Goal: Task Accomplishment & Management: Manage account settings

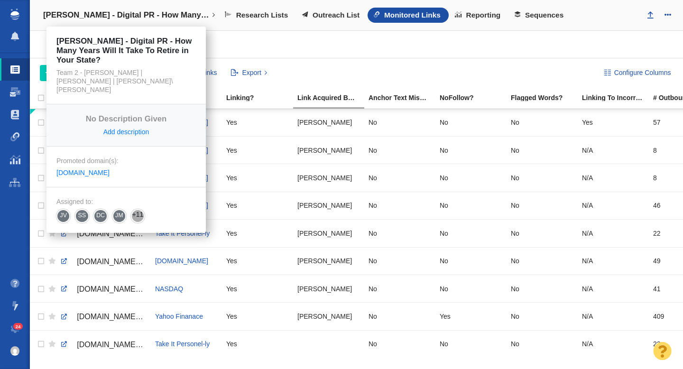
click at [90, 17] on h4 "[PERSON_NAME] - Digital PR - How Many Years Will It Take To Retire in Your Stat…" at bounding box center [126, 14] width 166 height 9
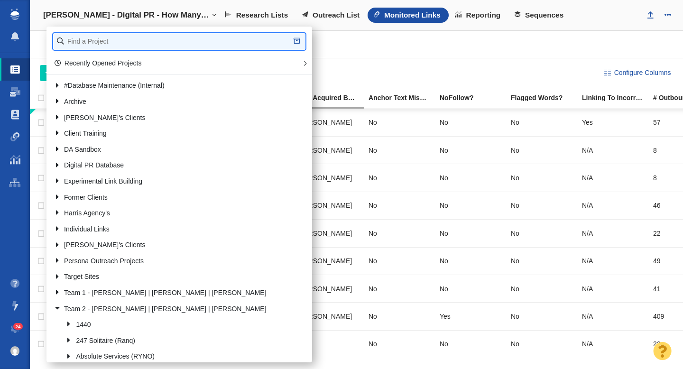
click at [96, 44] on input "text" at bounding box center [179, 41] width 252 height 17
type input "the storage cent"
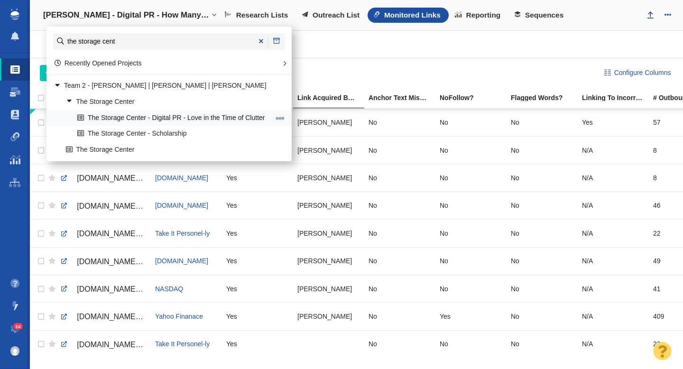
click at [146, 120] on link "The Storage Center - Digital PR - Love in the Time of Clutter" at bounding box center [173, 118] width 197 height 15
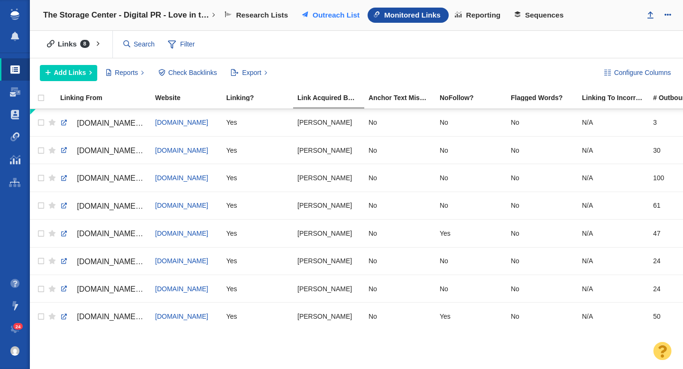
click at [327, 16] on span "Outreach List" at bounding box center [336, 15] width 47 height 9
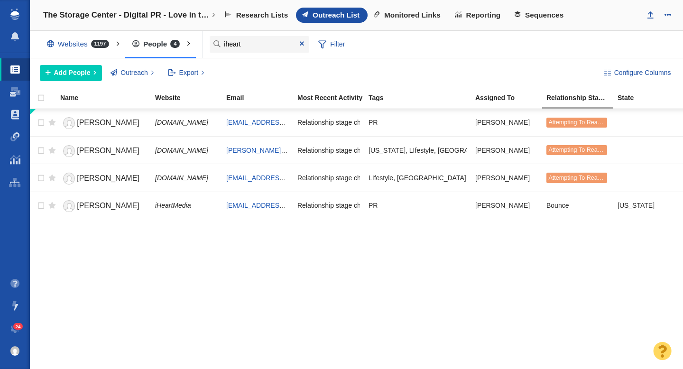
type input "iheart"
click at [96, 181] on span "Sarah Tate" at bounding box center [108, 178] width 63 height 8
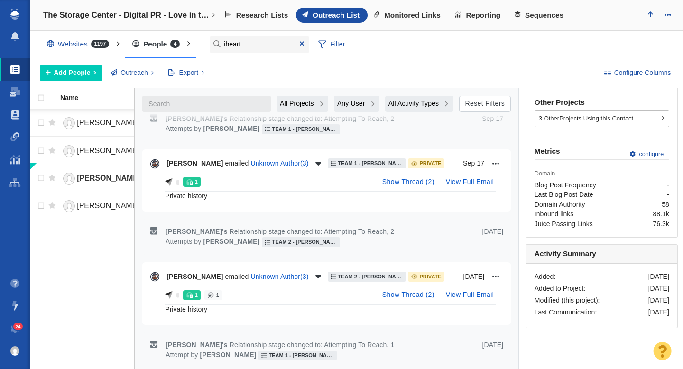
scroll to position [312, 0]
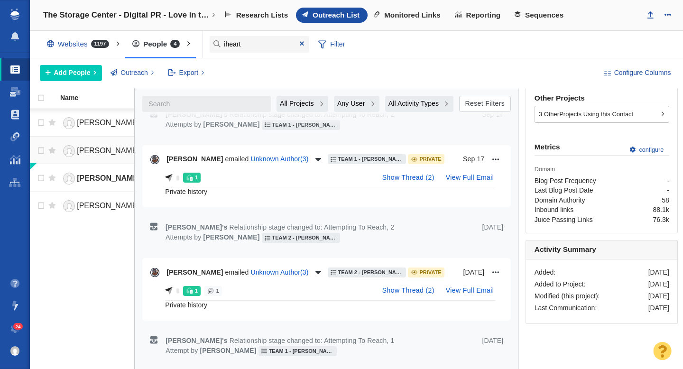
click at [110, 154] on span "Logan DeLoye" at bounding box center [108, 151] width 63 height 8
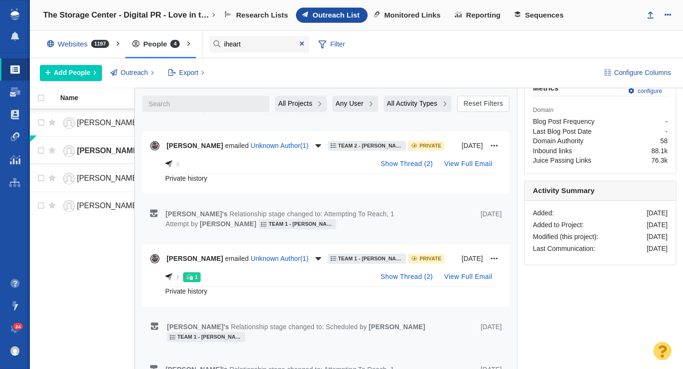
scroll to position [494, 0]
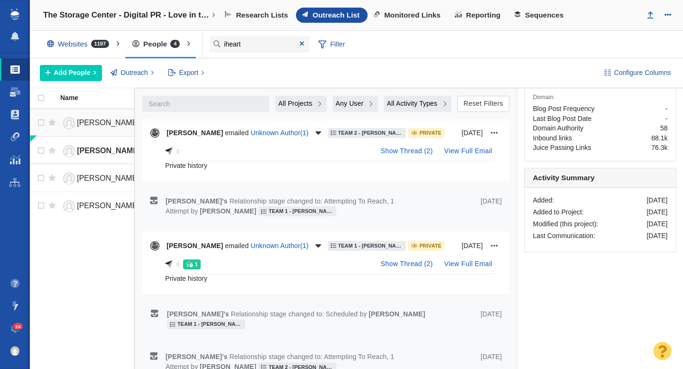
click at [100, 127] on span "Toby Knapp" at bounding box center [108, 123] width 63 height 8
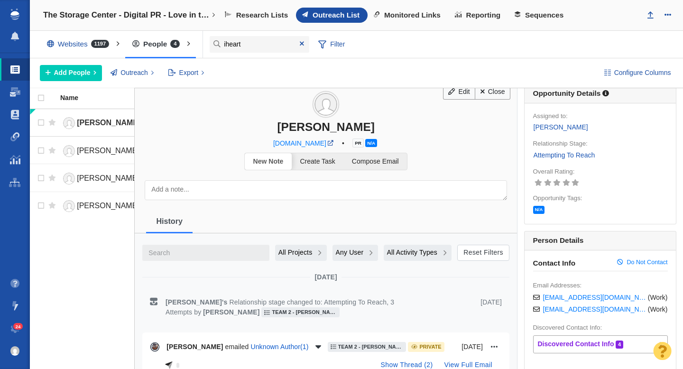
scroll to position [0, 0]
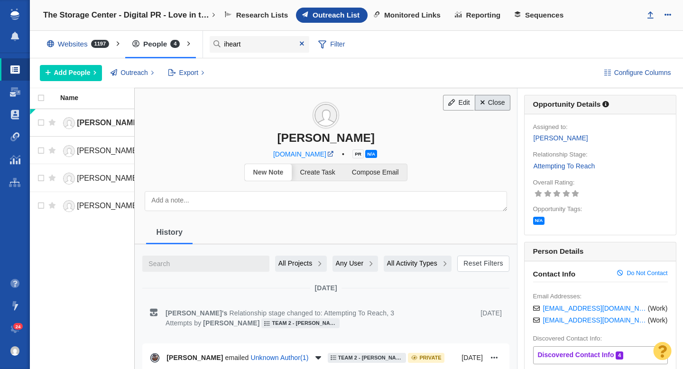
click at [500, 106] on link "Close" at bounding box center [493, 103] width 36 height 16
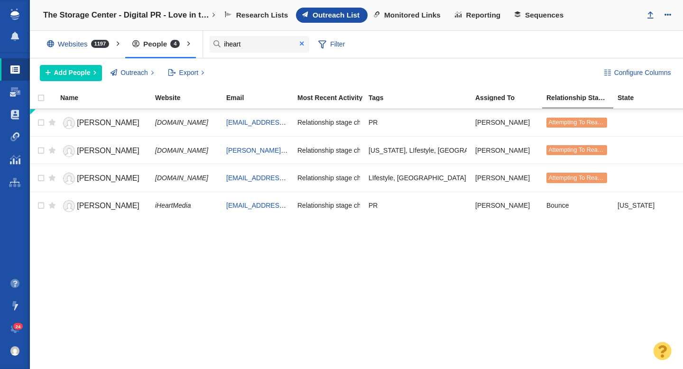
click at [302, 43] on span at bounding box center [302, 43] width 4 height 7
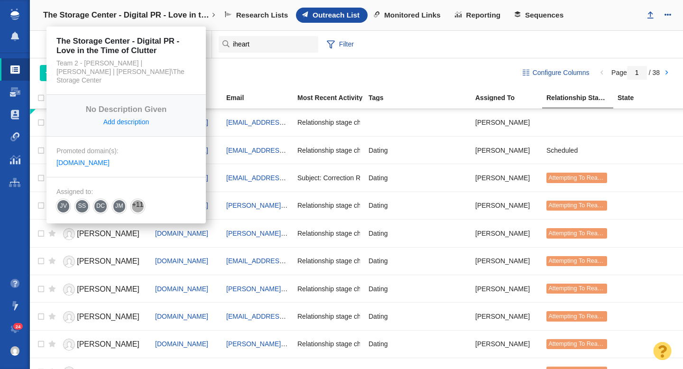
click at [132, 20] on link "The Storage Center - Digital PR - Love in the Time of Clutter" at bounding box center [129, 15] width 185 height 23
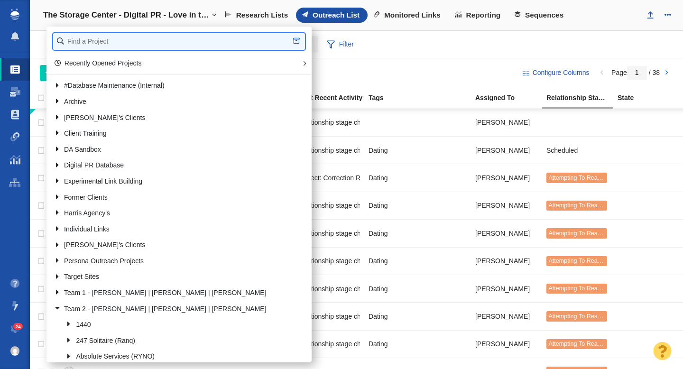
click at [99, 41] on input "text" at bounding box center [179, 41] width 252 height 17
type input "full frame"
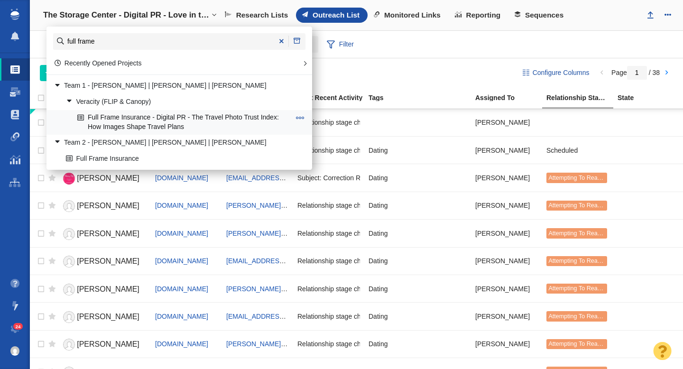
click at [134, 123] on link "Full Frame Insurance - Digital PR - The Travel Photo Trust Index: How Images Sh…" at bounding box center [184, 123] width 218 height 24
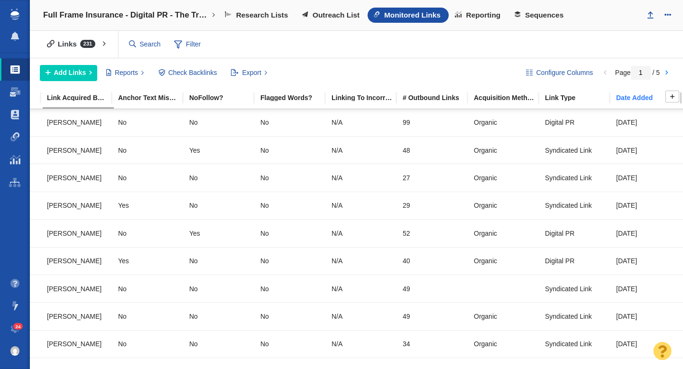
click at [629, 100] on div "Date Added" at bounding box center [651, 97] width 70 height 7
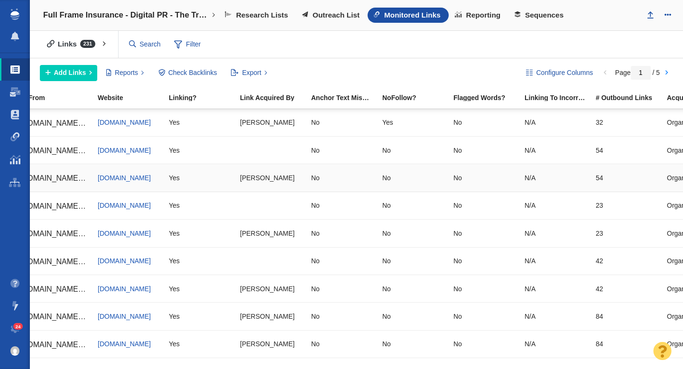
scroll to position [0, 250]
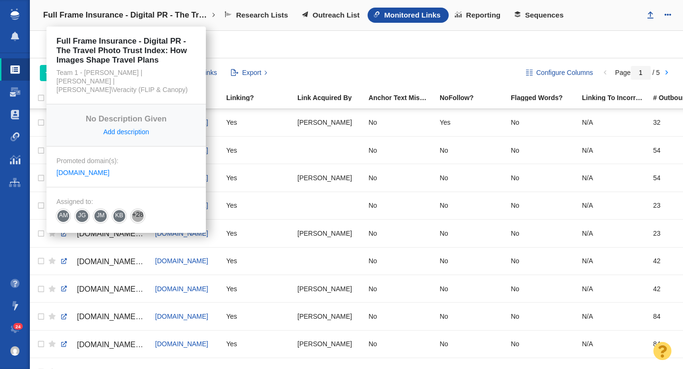
click at [127, 14] on h4 "Full Frame Insurance - Digital PR - The Travel Photo Trust Index: How Images Sh…" at bounding box center [126, 14] width 166 height 9
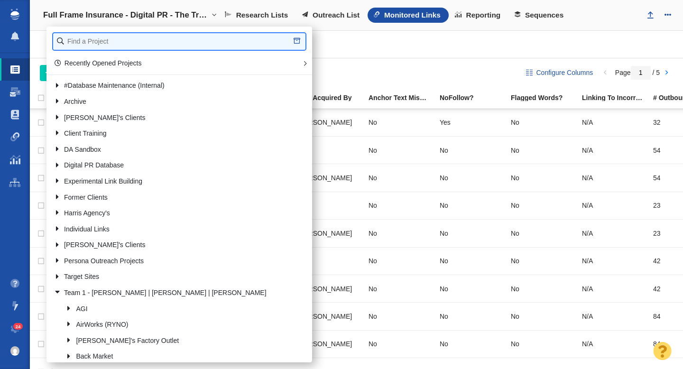
click at [99, 44] on input "text" at bounding box center [179, 41] width 252 height 17
type input "renuit"
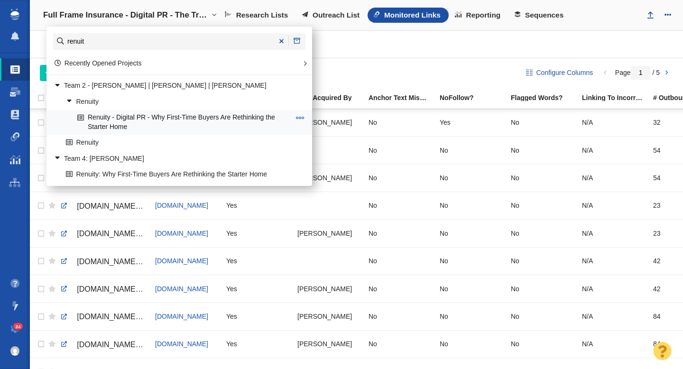
click at [122, 114] on link "Renuity - Digital PR - Why First-Time Buyers Are Rethinking the Starter Home" at bounding box center [184, 123] width 218 height 24
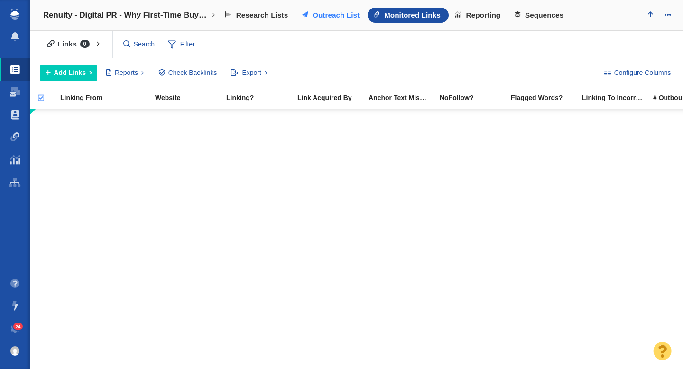
click at [328, 12] on span "Outreach List" at bounding box center [336, 15] width 47 height 9
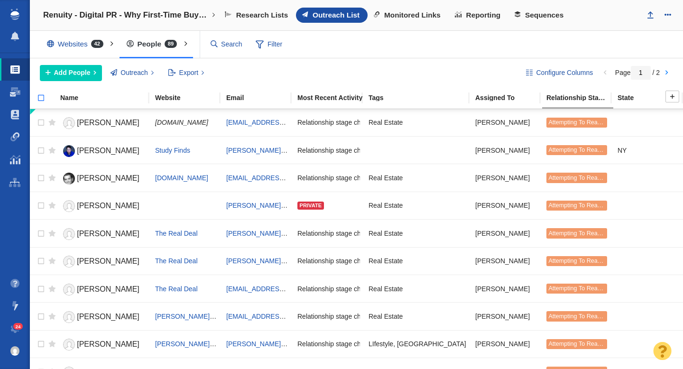
click at [41, 96] on input "checkbox" at bounding box center [37, 103] width 14 height 21
checkbox input "true"
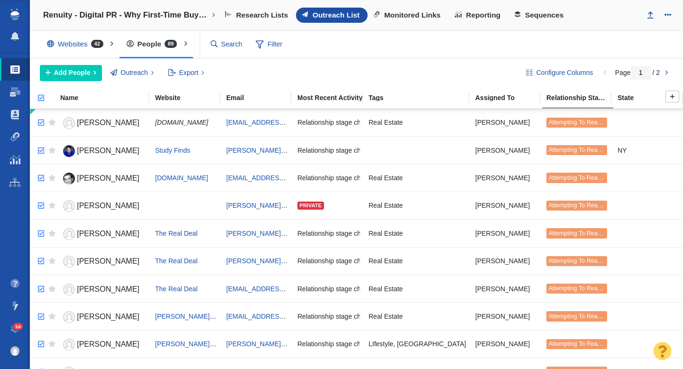
checkbox input "true"
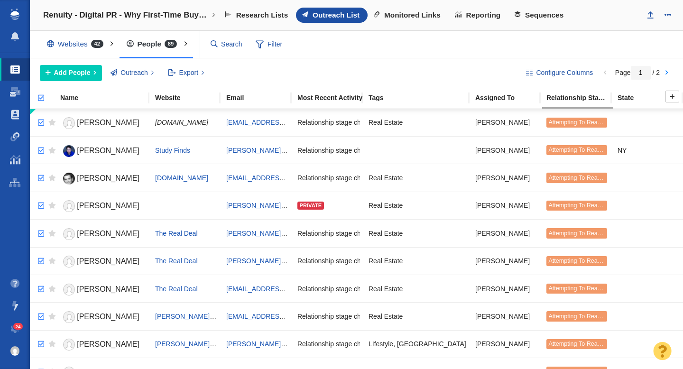
checkbox input "true"
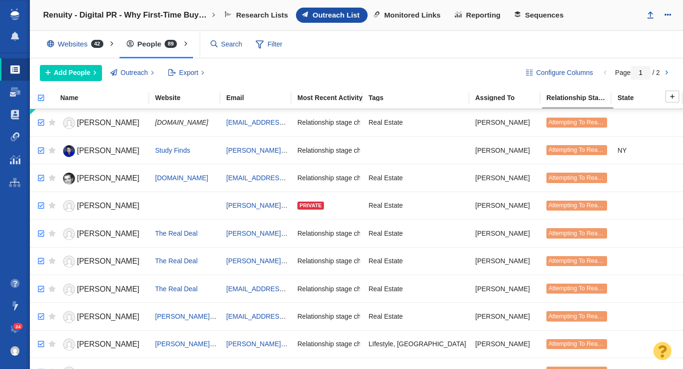
checkbox input "true"
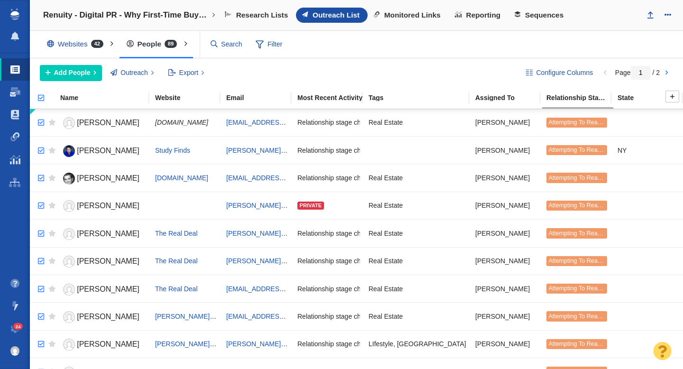
checkbox input "true"
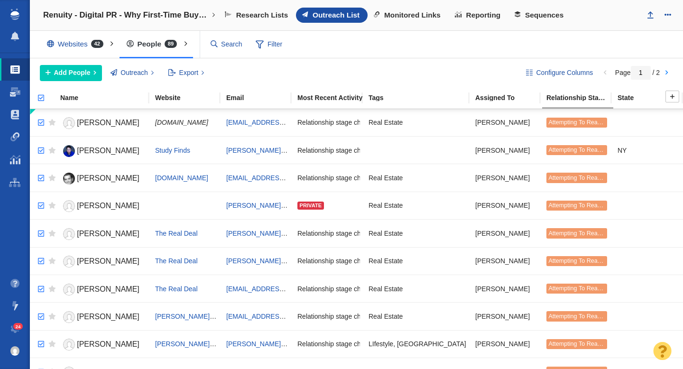
checkbox input "true"
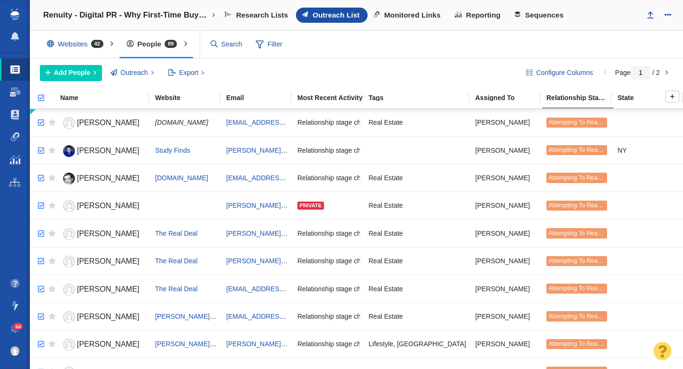
checkbox input "true"
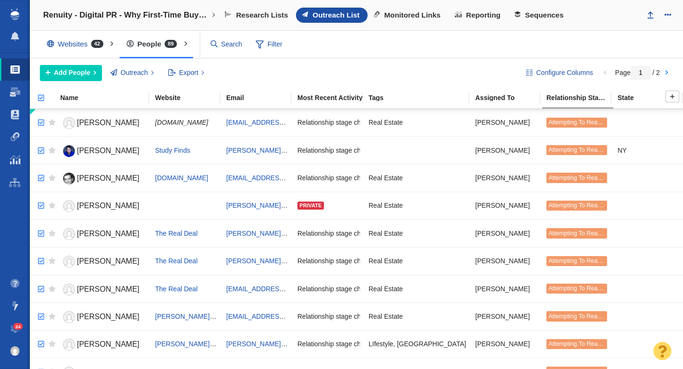
checkbox input "true"
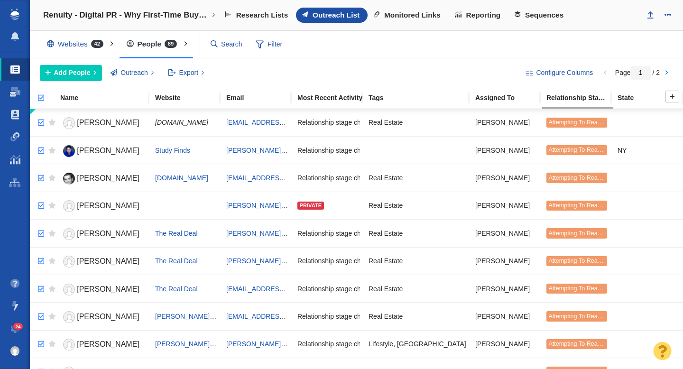
checkbox input "true"
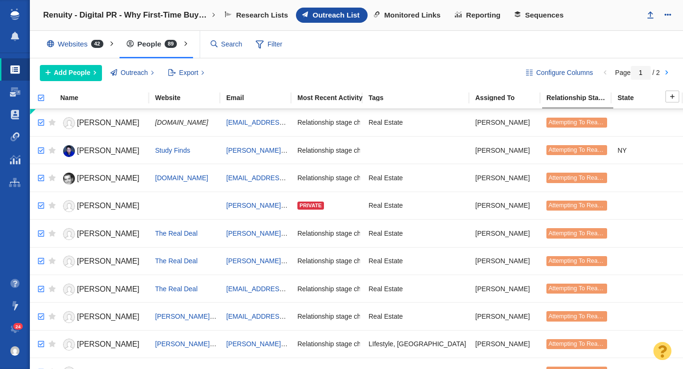
checkbox input "true"
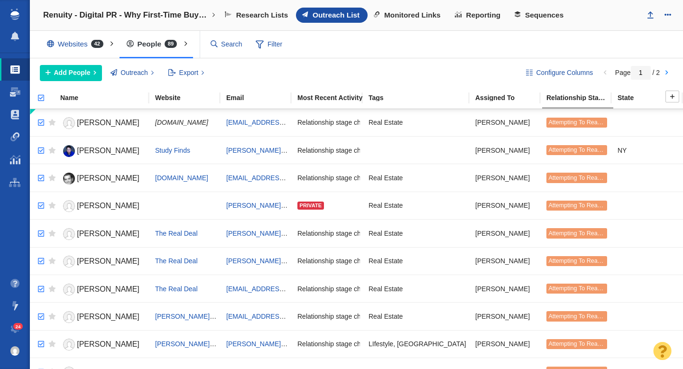
checkbox input "true"
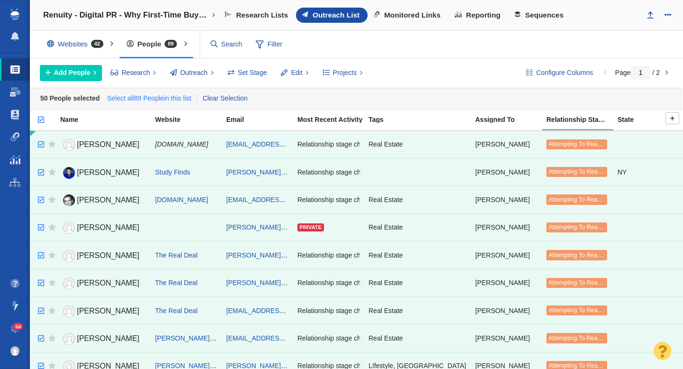
click at [162, 95] on link "Select all 89 People in this list" at bounding box center [149, 99] width 88 height 14
click at [338, 74] on span "Projects" at bounding box center [345, 73] width 24 height 10
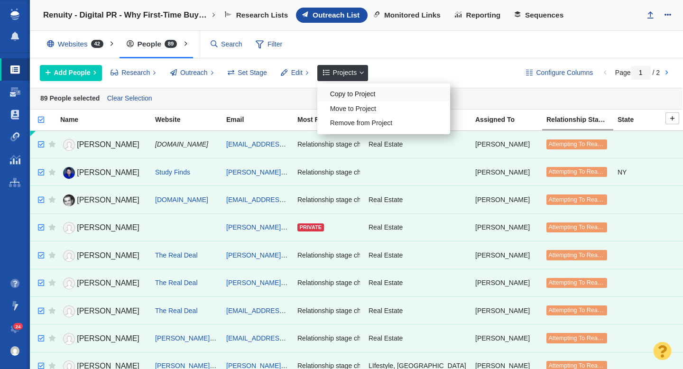
click at [355, 95] on div "Copy to Project" at bounding box center [383, 94] width 133 height 15
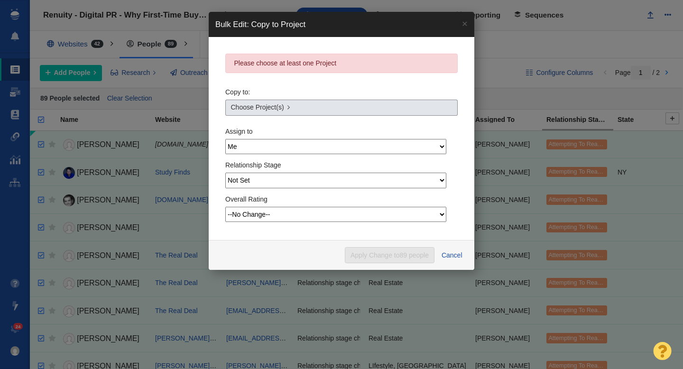
click at [362, 102] on link "Choose Project(s)" at bounding box center [341, 108] width 232 height 16
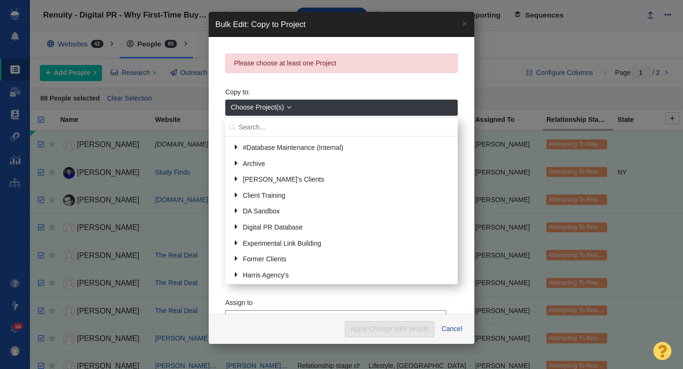
click at [298, 124] on input "text" at bounding box center [341, 127] width 232 height 19
type input "bold north"
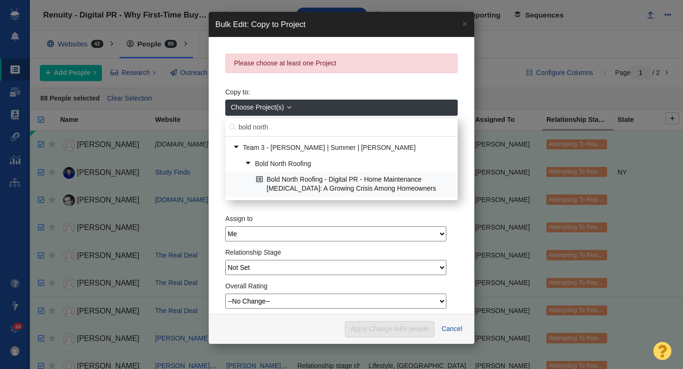
click at [343, 187] on link "Bold North Roofing - Digital PR - Home Maintenance [MEDICAL_DATA]: A Growing Cr…" at bounding box center [353, 184] width 199 height 24
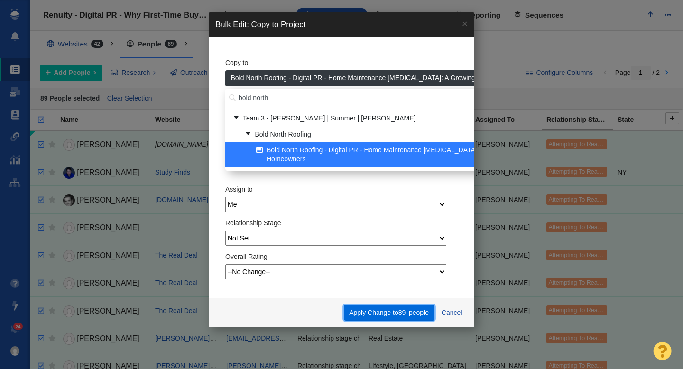
click at [387, 315] on button "Apply Change to 89 people" at bounding box center [389, 313] width 91 height 16
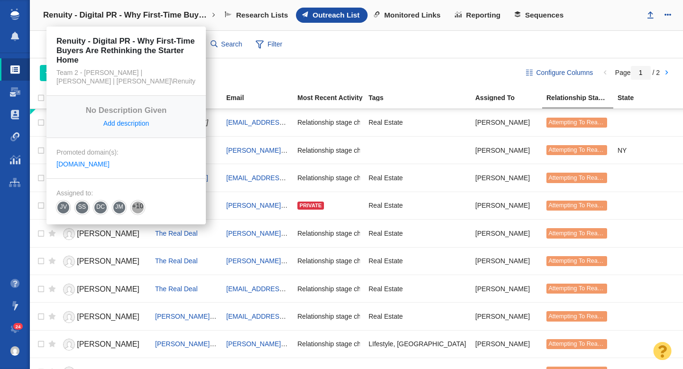
click at [145, 18] on h4 "Renuity - Digital PR - Why First-Time Buyers Are Rethinking the Starter Home" at bounding box center [126, 14] width 166 height 9
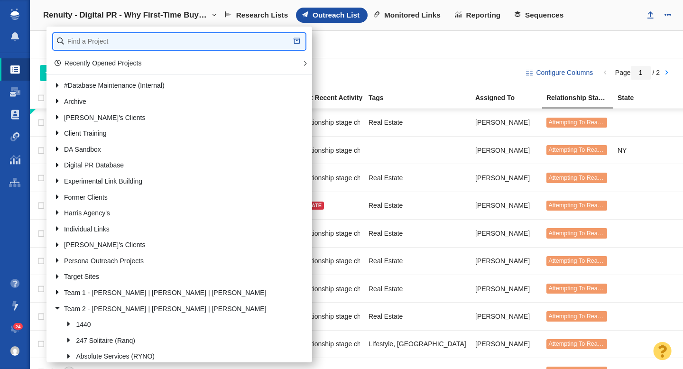
click at [139, 45] on input "text" at bounding box center [179, 41] width 252 height 17
type input "bold north"
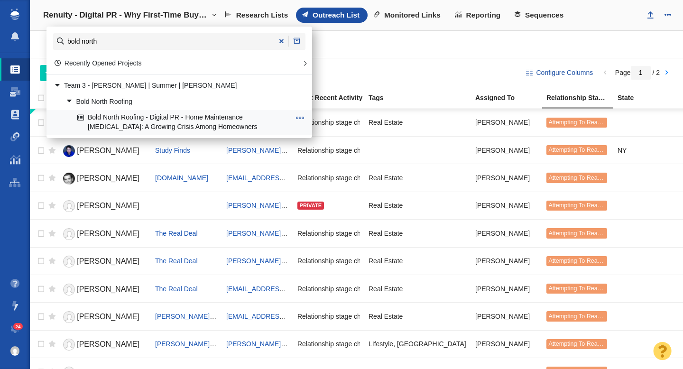
click at [176, 116] on link "Bold North Roofing - Digital PR - Home Maintenance [MEDICAL_DATA]: A Growing Cr…" at bounding box center [184, 123] width 218 height 24
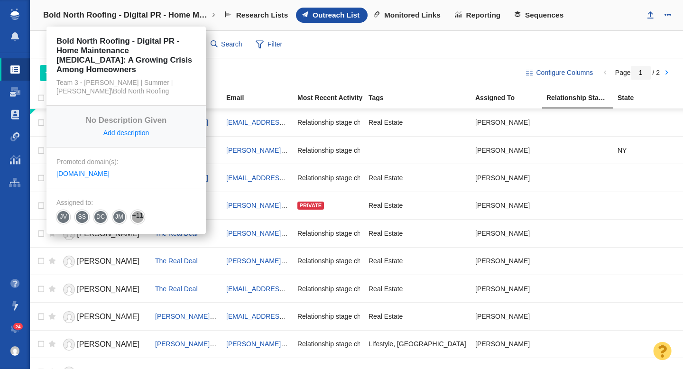
click at [173, 14] on h4 "Bold North Roofing - Digital PR - Home Maintenance [MEDICAL_DATA]: A Growing Cr…" at bounding box center [126, 14] width 166 height 9
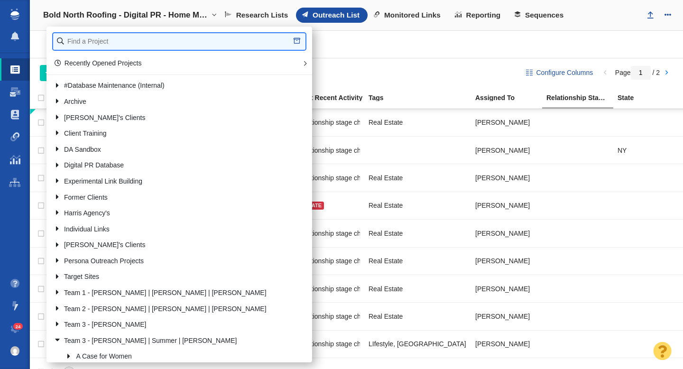
click at [118, 35] on input "text" at bounding box center [179, 41] width 252 height 17
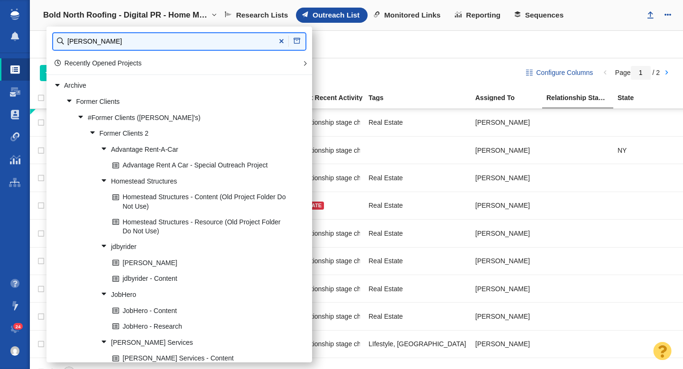
type input "john stevenson"
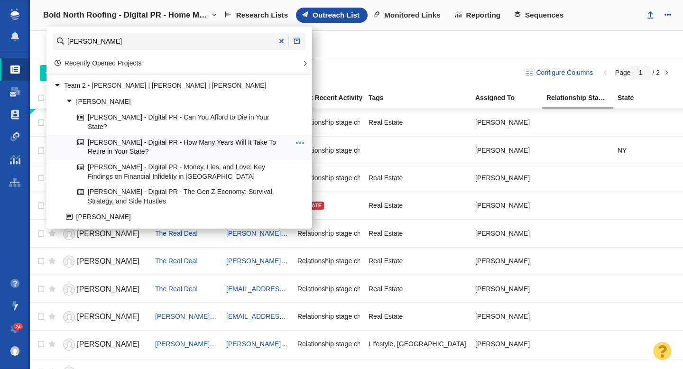
click at [169, 138] on link "John Stevenson - Digital PR - How Many Years Will It Take To Retire in Your Sta…" at bounding box center [184, 147] width 218 height 24
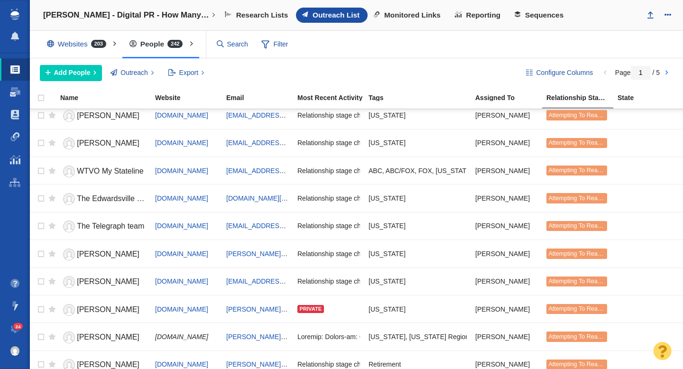
scroll to position [1125, 0]
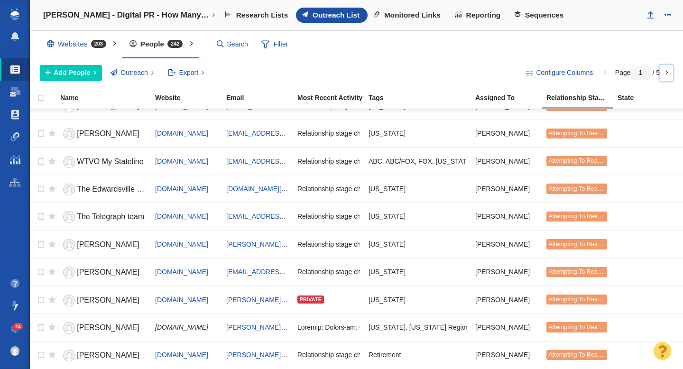
click at [666, 72] on link at bounding box center [666, 73] width 13 height 16
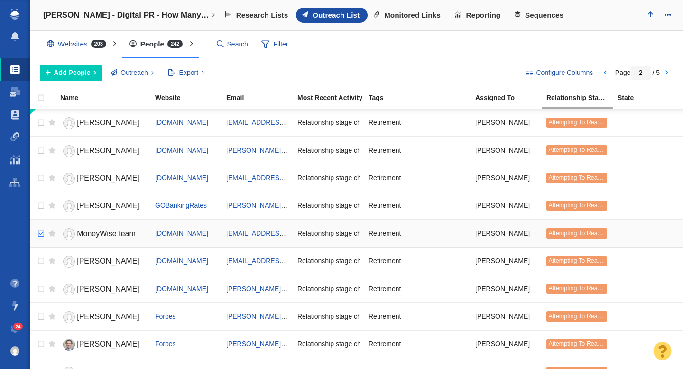
checkbox input "true"
click at [38, 233] on input "checkbox" at bounding box center [40, 233] width 14 height 21
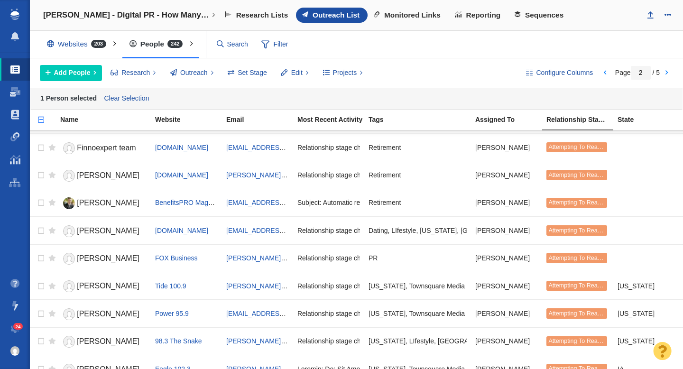
scroll to position [664, 0]
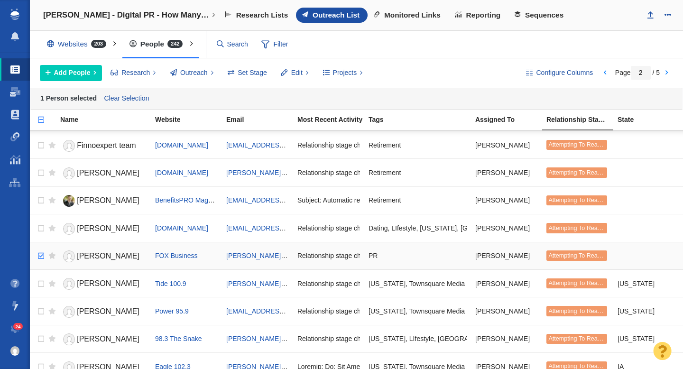
checkbox input "true"
click at [39, 256] on input "checkbox" at bounding box center [40, 256] width 14 height 21
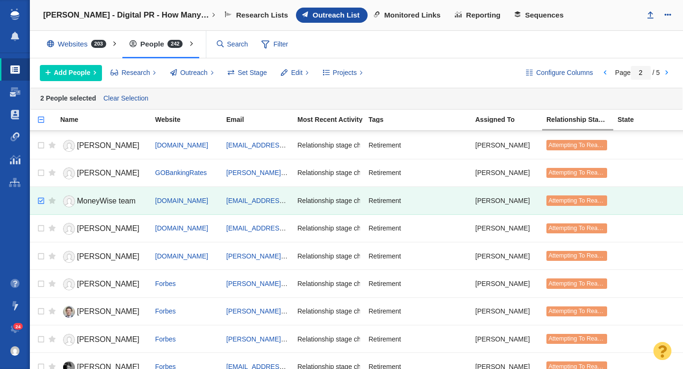
scroll to position [0, 0]
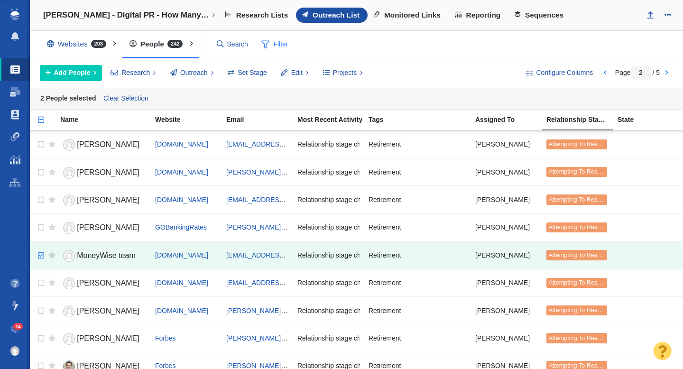
click at [275, 45] on span "Filter" at bounding box center [275, 45] width 38 height 18
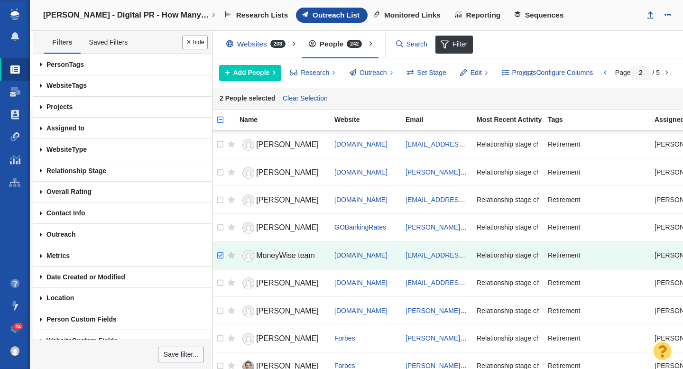
click at [40, 128] on span at bounding box center [41, 128] width 16 height 21
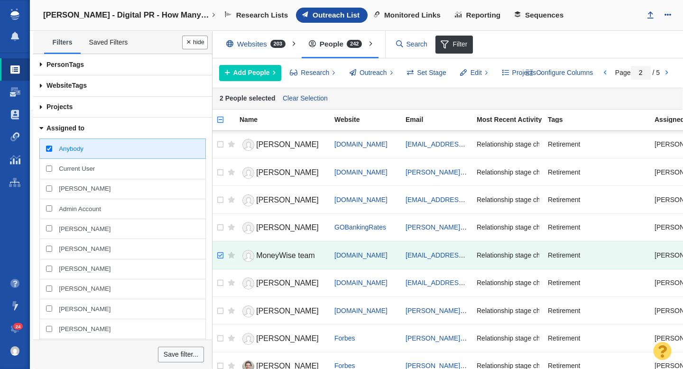
click at [49, 189] on input "[PERSON_NAME]" at bounding box center [49, 188] width 6 height 6
checkbox input "true"
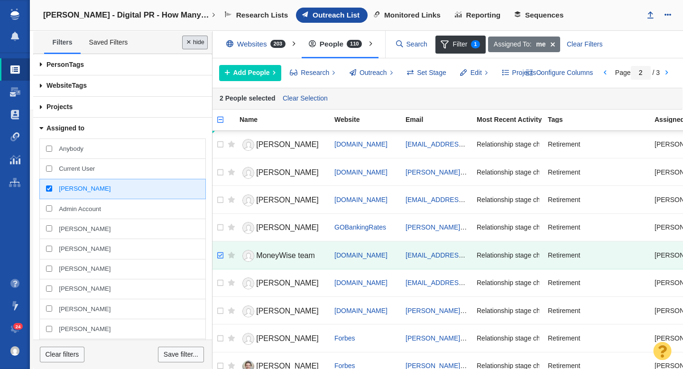
click at [194, 42] on button "Done" at bounding box center [195, 43] width 26 height 14
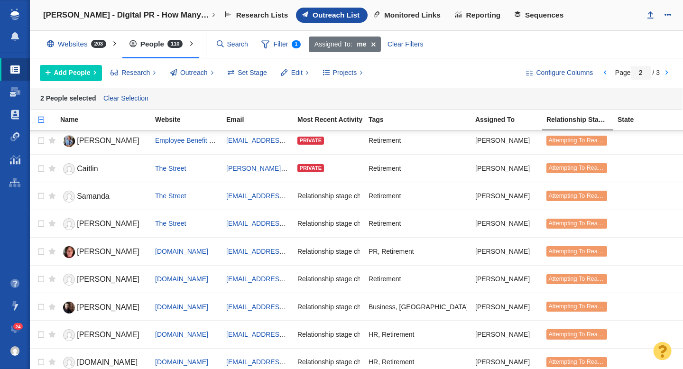
scroll to position [1147, 0]
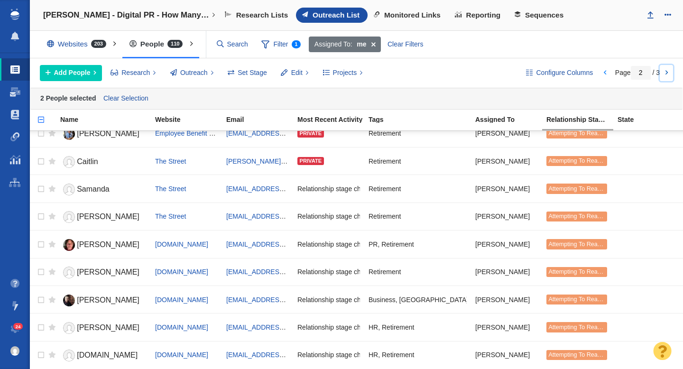
click at [669, 73] on link at bounding box center [666, 73] width 13 height 16
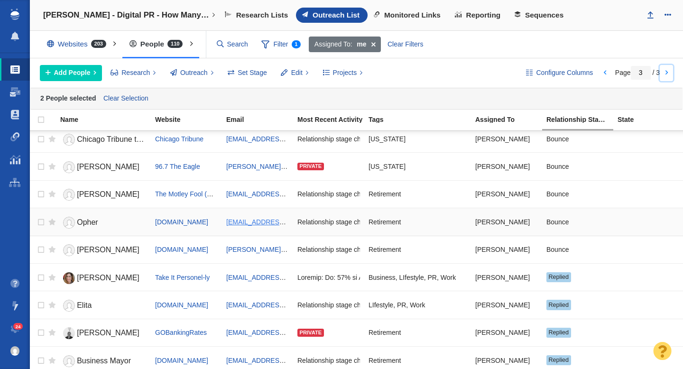
scroll to position [38, 0]
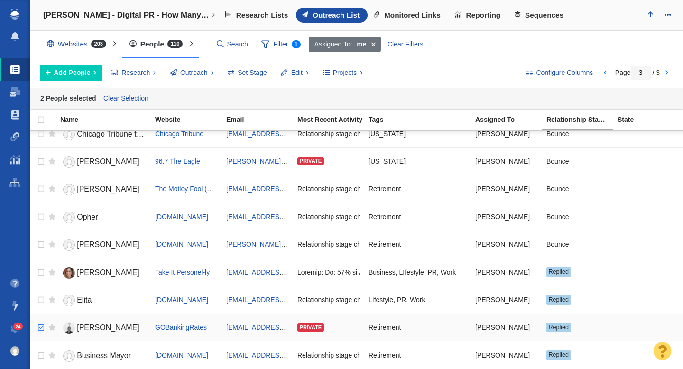
checkbox input "true"
click at [37, 327] on input "checkbox" at bounding box center [40, 327] width 14 height 21
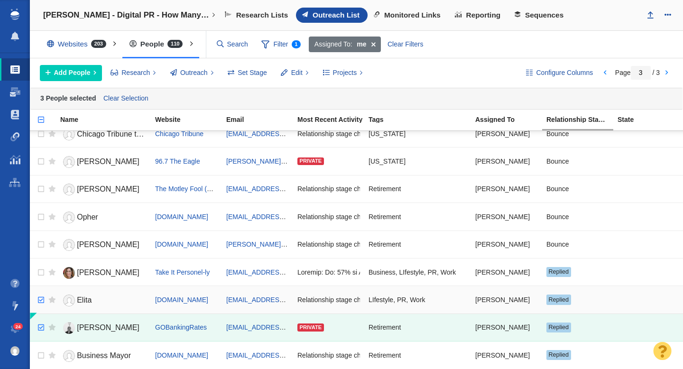
checkbox input "true"
click at [37, 302] on input "checkbox" at bounding box center [40, 300] width 14 height 21
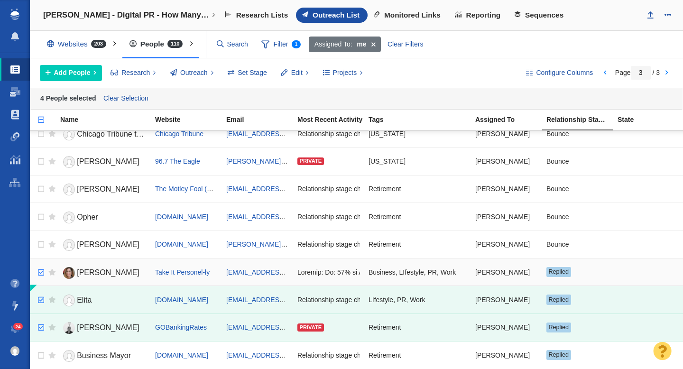
checkbox input "true"
click at [42, 274] on input "checkbox" at bounding box center [40, 272] width 14 height 21
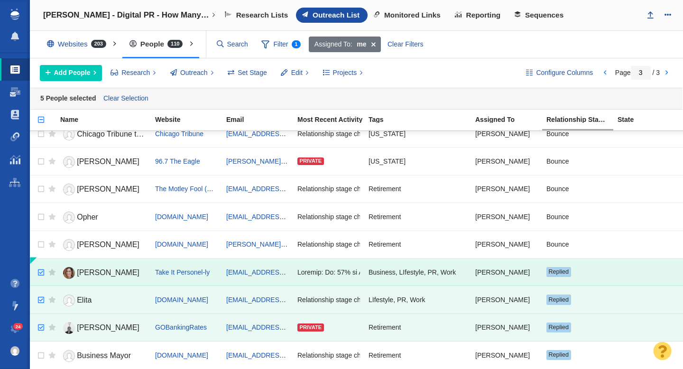
scroll to position [0, 0]
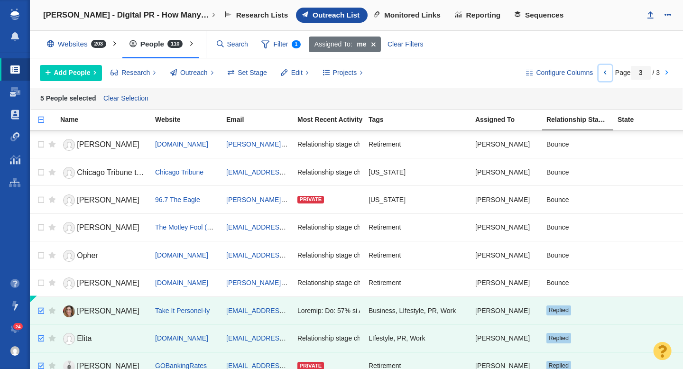
click at [602, 74] on link at bounding box center [605, 73] width 13 height 16
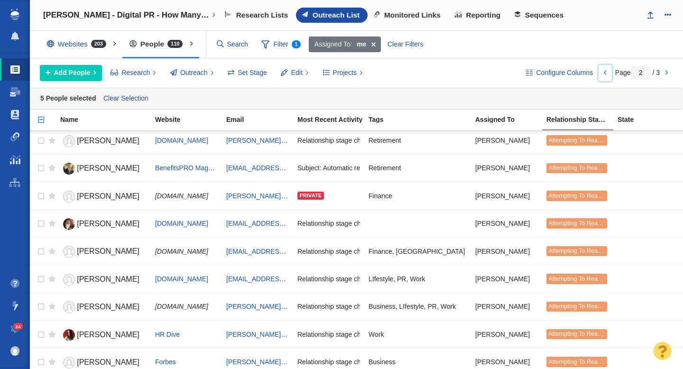
scroll to position [659, 0]
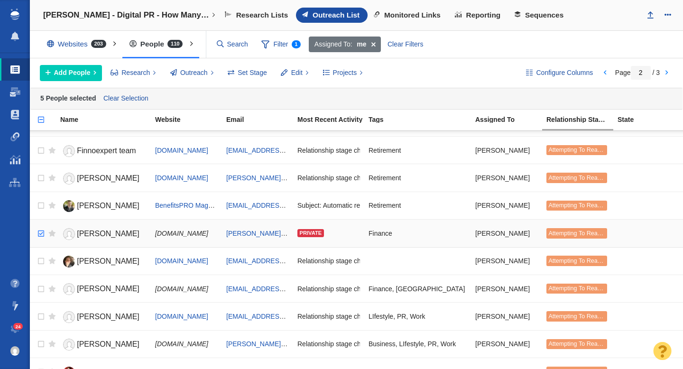
checkbox input "true"
click at [41, 234] on input "checkbox" at bounding box center [40, 233] width 14 height 21
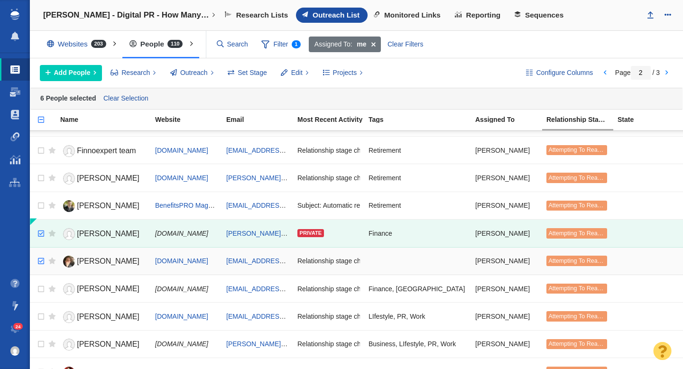
checkbox input "true"
click at [39, 260] on input "checkbox" at bounding box center [40, 261] width 14 height 21
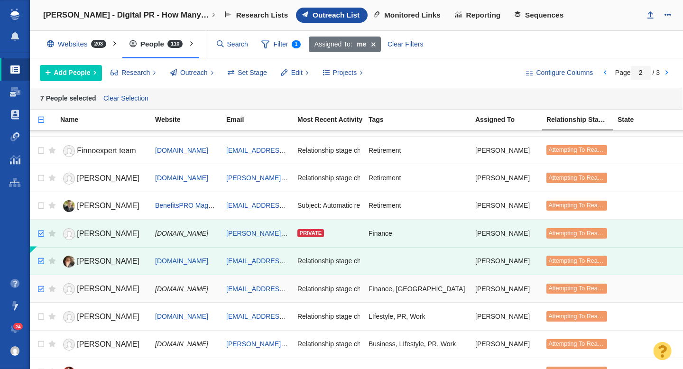
checkbox input "true"
click at [41, 285] on input "checkbox" at bounding box center [40, 289] width 14 height 21
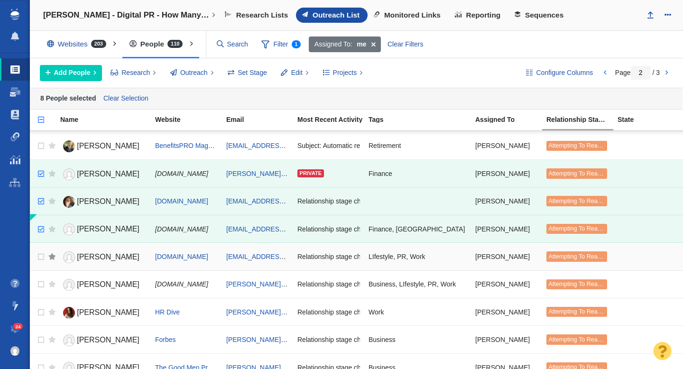
scroll to position [756, 0]
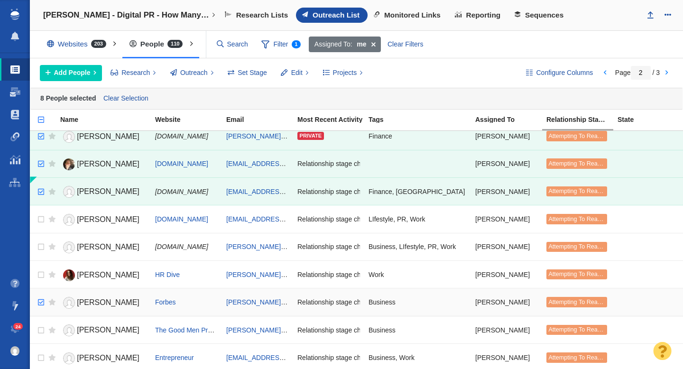
checkbox input "true"
click at [40, 303] on input "checkbox" at bounding box center [40, 302] width 14 height 21
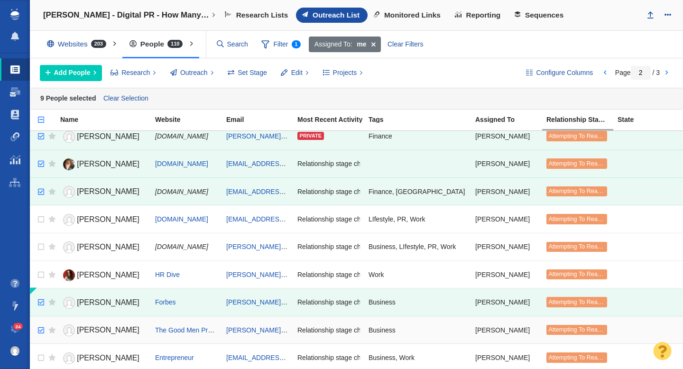
checkbox input "true"
click at [40, 327] on input "checkbox" at bounding box center [40, 330] width 14 height 21
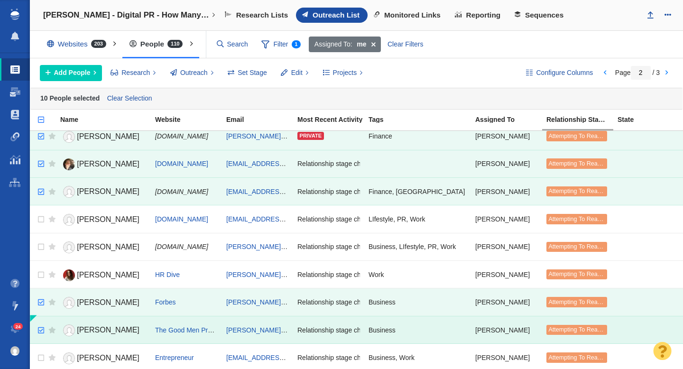
scroll to position [788, 0]
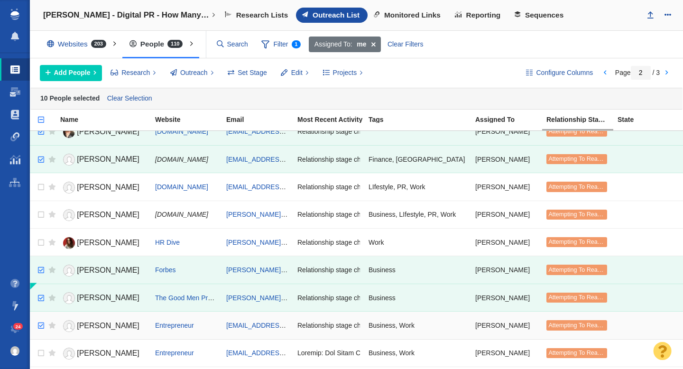
checkbox input "true"
click at [40, 326] on input "checkbox" at bounding box center [40, 325] width 14 height 21
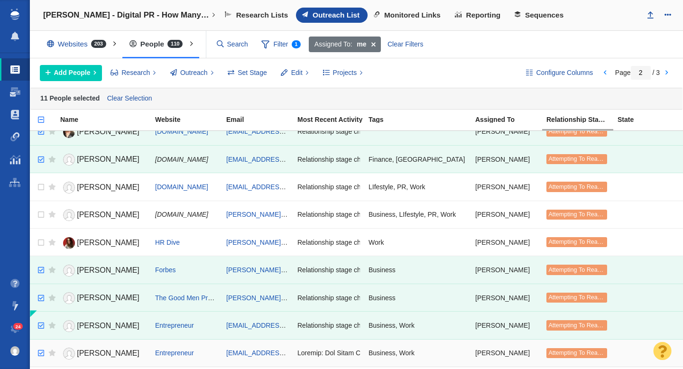
checkbox input "true"
click at [40, 351] on input "checkbox" at bounding box center [40, 353] width 14 height 21
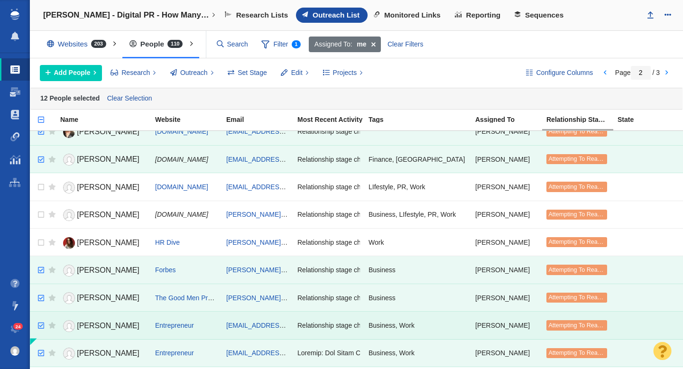
scroll to position [840, 0]
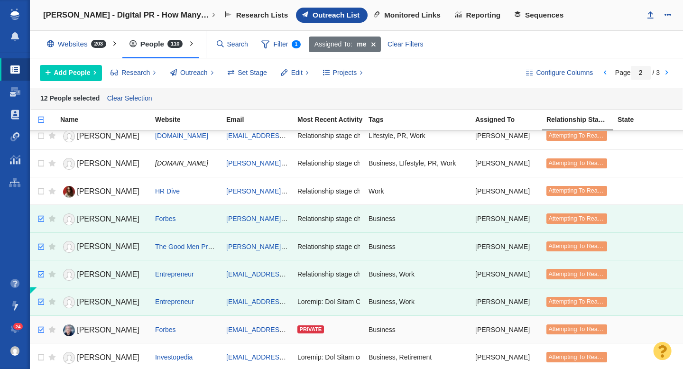
checkbox input "true"
click at [40, 328] on input "checkbox" at bounding box center [40, 330] width 14 height 21
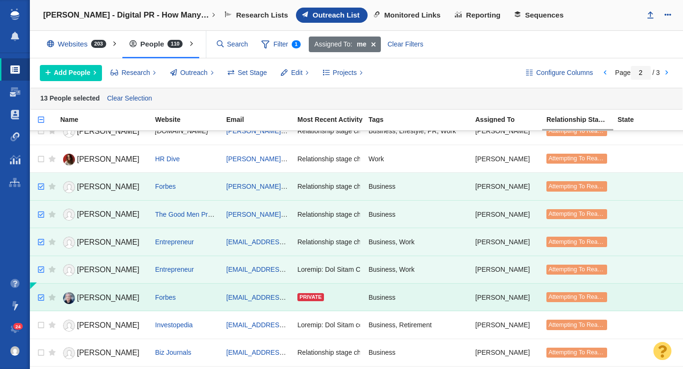
scroll to position [874, 0]
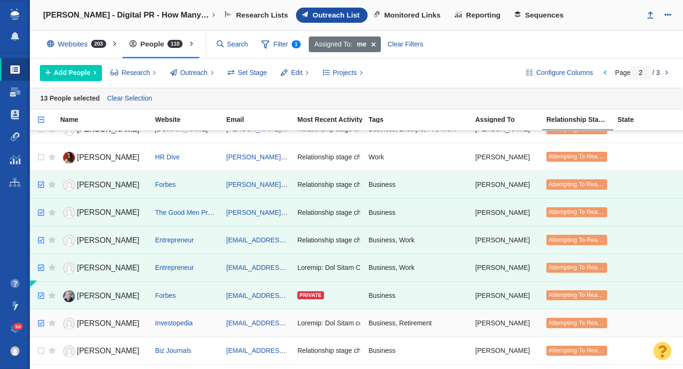
checkbox input "true"
click at [40, 318] on input "checkbox" at bounding box center [40, 323] width 14 height 21
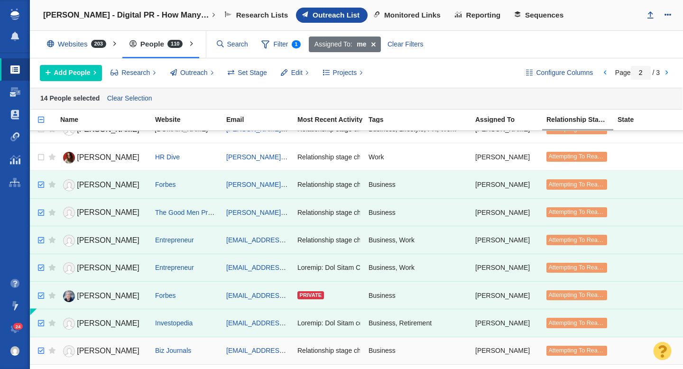
checkbox input "true"
click at [41, 347] on input "checkbox" at bounding box center [40, 351] width 14 height 21
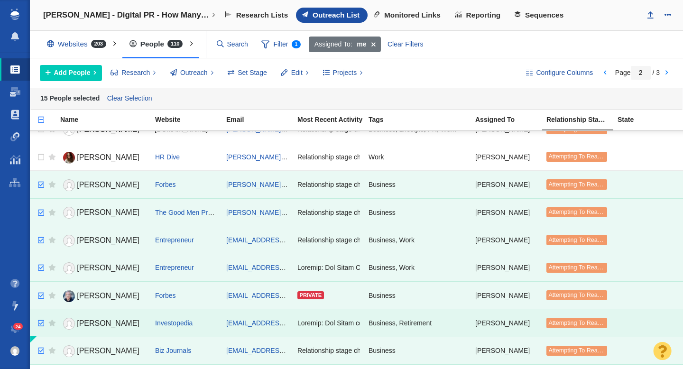
scroll to position [933, 0]
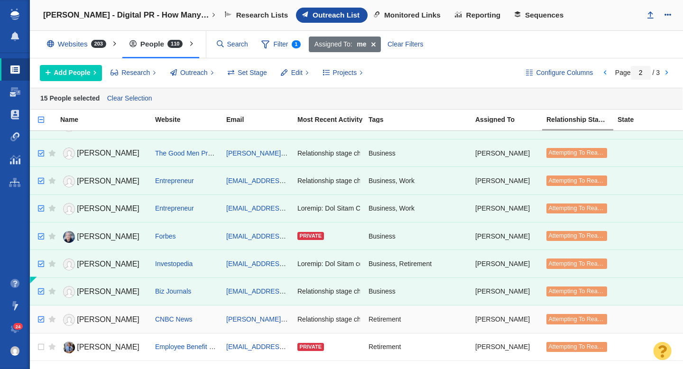
click at [43, 317] on input "checkbox" at bounding box center [40, 319] width 14 height 21
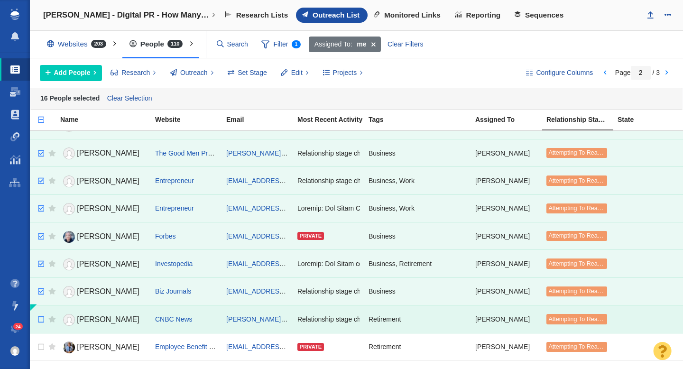
checkbox input "false"
click at [43, 317] on input "checkbox" at bounding box center [40, 319] width 14 height 21
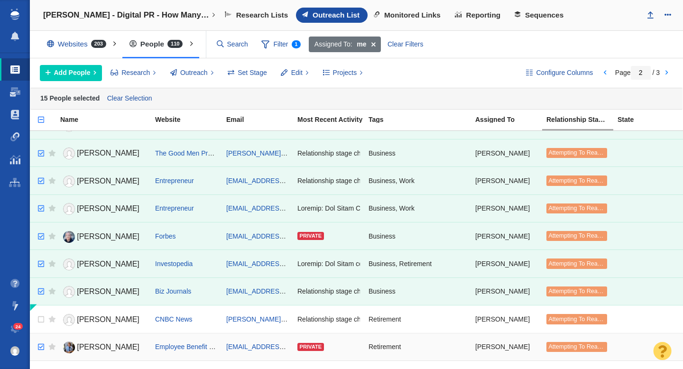
checkbox input "true"
click at [40, 345] on input "checkbox" at bounding box center [40, 347] width 14 height 21
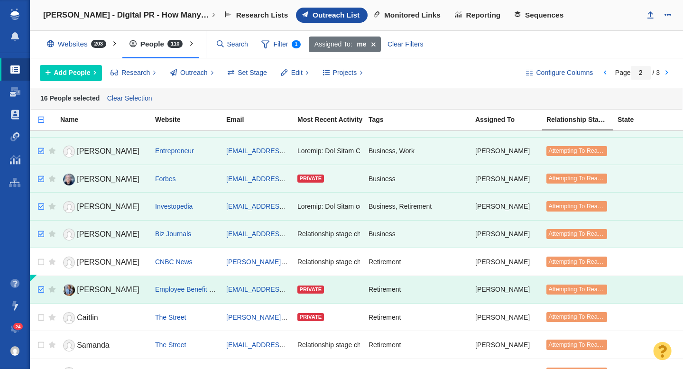
scroll to position [991, 0]
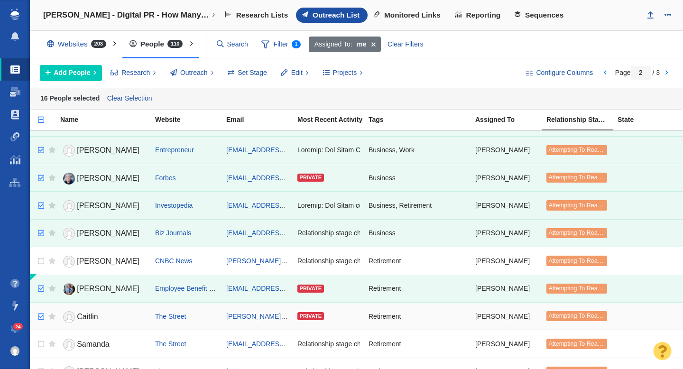
checkbox input "true"
click at [40, 316] on input "checkbox" at bounding box center [40, 316] width 14 height 21
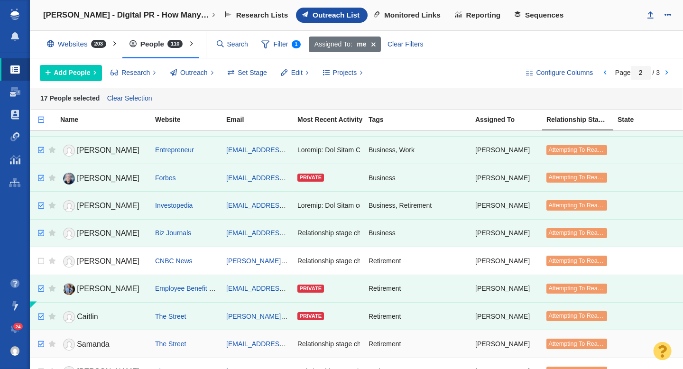
checkbox input "true"
click at [43, 339] on input "checkbox" at bounding box center [40, 344] width 14 height 21
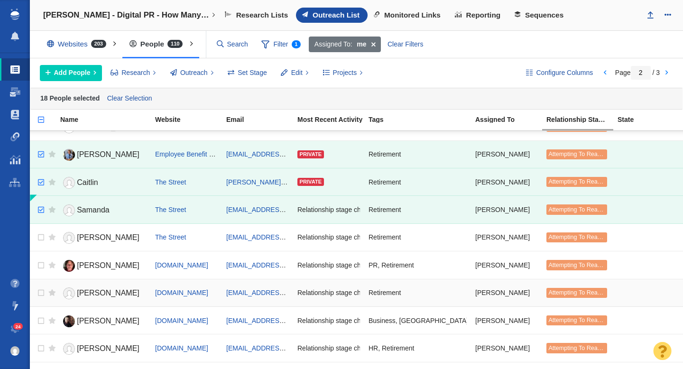
scroll to position [1127, 0]
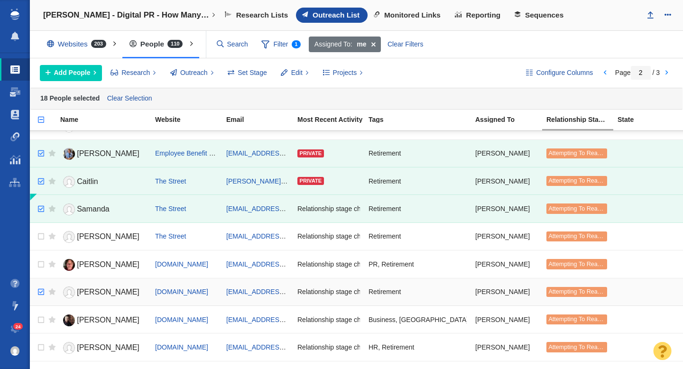
checkbox input "true"
click at [42, 289] on input "checkbox" at bounding box center [40, 292] width 14 height 21
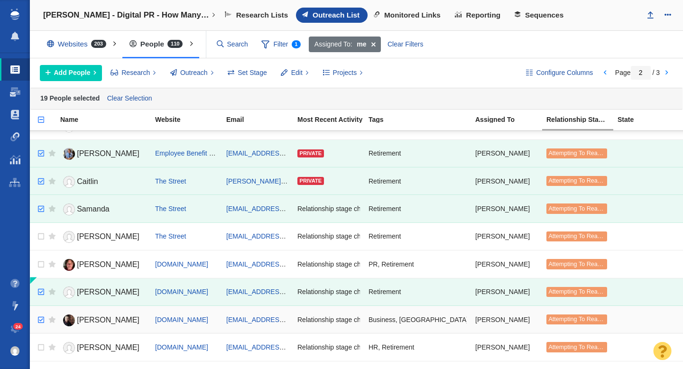
checkbox input "true"
click at [41, 318] on input "checkbox" at bounding box center [40, 320] width 14 height 21
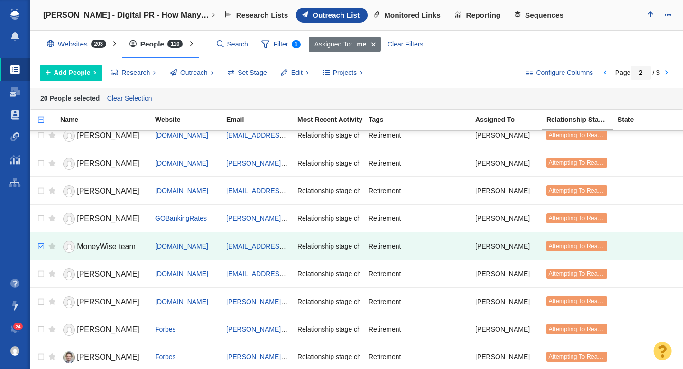
scroll to position [0, 0]
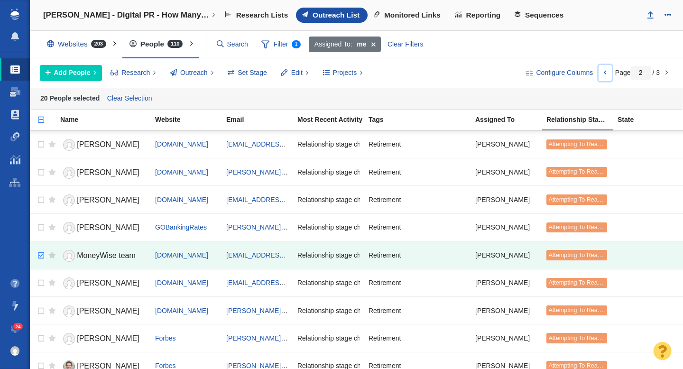
click at [603, 71] on link at bounding box center [605, 73] width 13 height 16
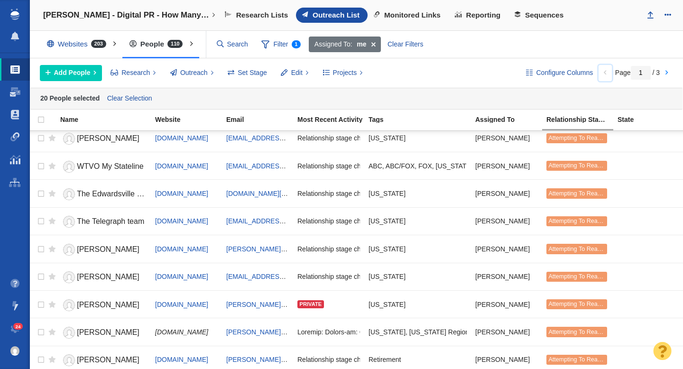
scroll to position [1147, 0]
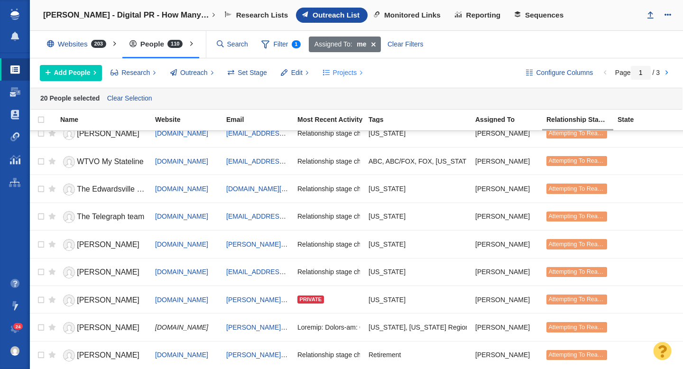
click at [339, 71] on span "Projects" at bounding box center [345, 73] width 24 height 10
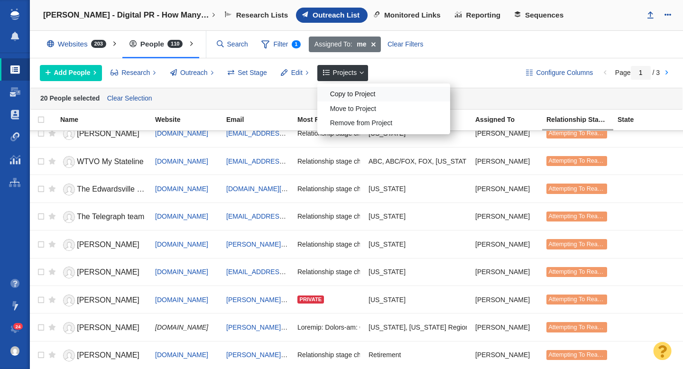
click at [344, 88] on div "Copy to Project" at bounding box center [383, 94] width 133 height 15
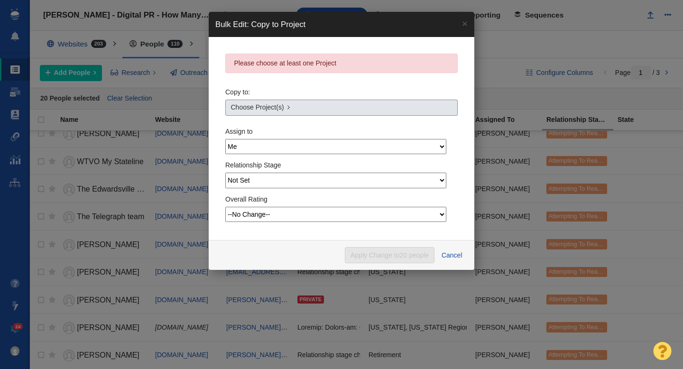
click at [302, 107] on link "Choose Project(s)" at bounding box center [341, 108] width 232 height 16
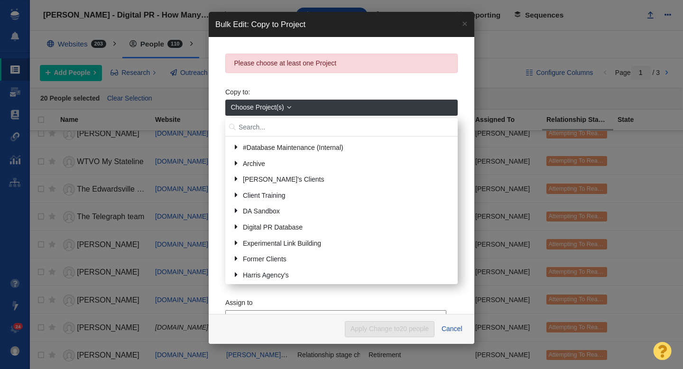
click at [257, 124] on input "text" at bounding box center [341, 127] width 232 height 19
type input "patriot"
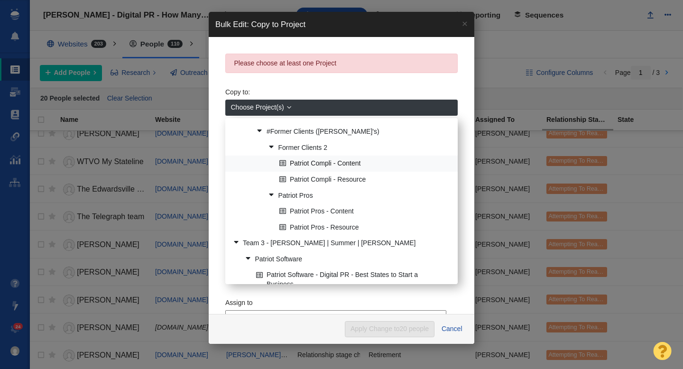
scroll to position [59, 0]
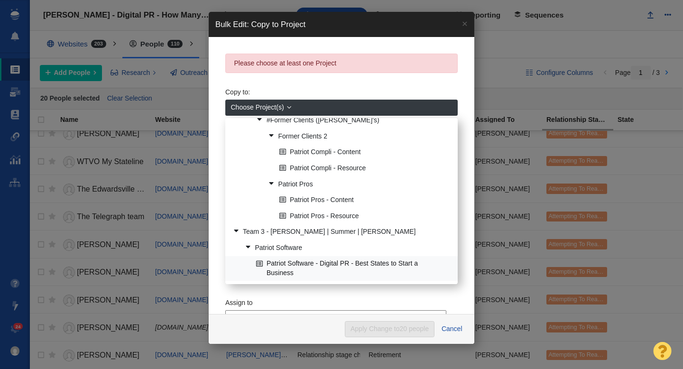
click at [310, 266] on link "Patriot Software - Digital PR - Best States to Start a Business" at bounding box center [353, 269] width 199 height 24
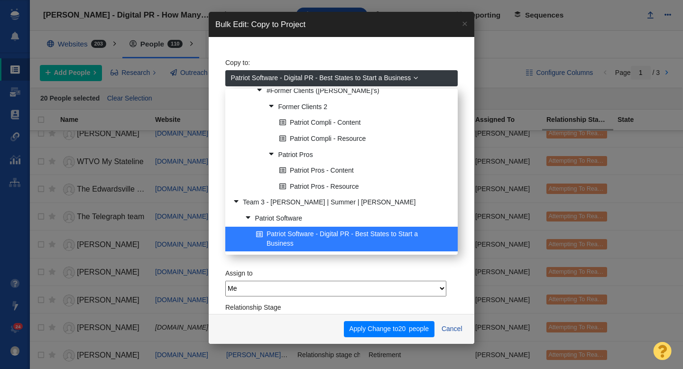
click at [356, 56] on div "Copy to: Patriot Software - Digital PR - Best States to Start a Business patrio…" at bounding box center [341, 156] width 232 height 204
click at [342, 70] on link "Patriot Software - Digital PR - Best States to Start a Business" at bounding box center [341, 78] width 232 height 16
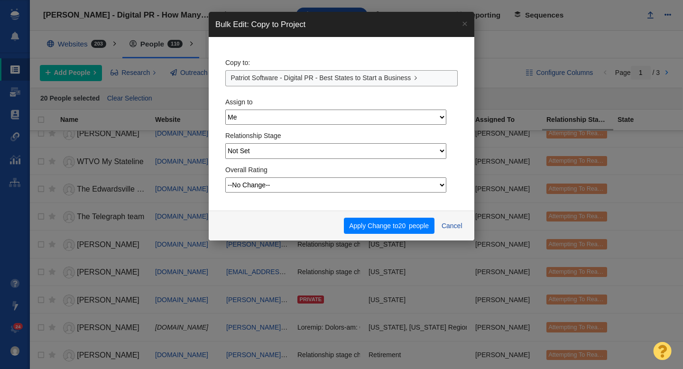
click at [333, 58] on div "Copy to: Patriot Software - Digital PR - Best States to Start a Business" at bounding box center [341, 70] width 232 height 33
click at [370, 225] on button "Apply Change to 20 people" at bounding box center [389, 226] width 91 height 16
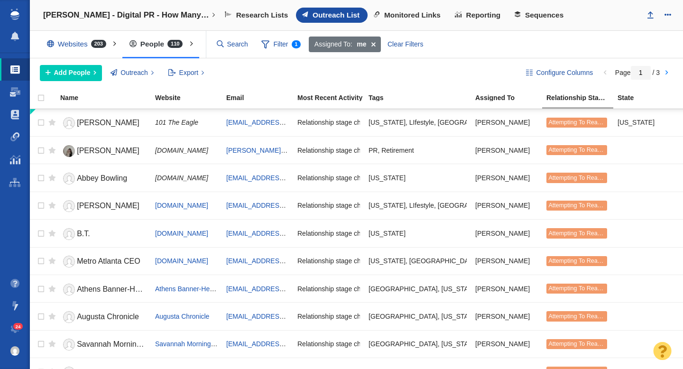
scroll to position [1125, 0]
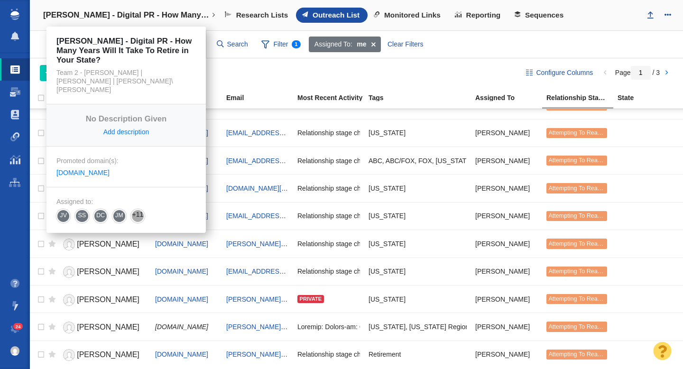
click at [165, 11] on h4 "[PERSON_NAME] - Digital PR - How Many Years Will It Take To Retire in Your Stat…" at bounding box center [126, 14] width 166 height 9
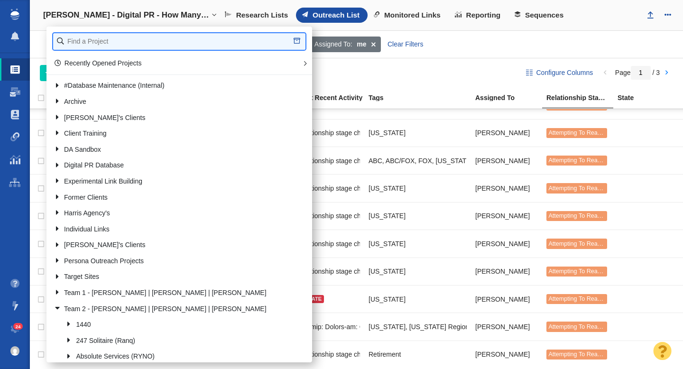
click at [115, 38] on input "text" at bounding box center [179, 41] width 252 height 17
type input "retrospec"
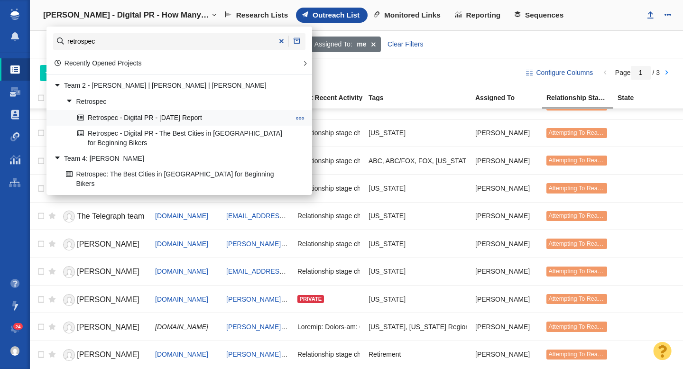
click at [194, 118] on link "Retrospec - Digital PR - [DATE] Report" at bounding box center [184, 118] width 218 height 15
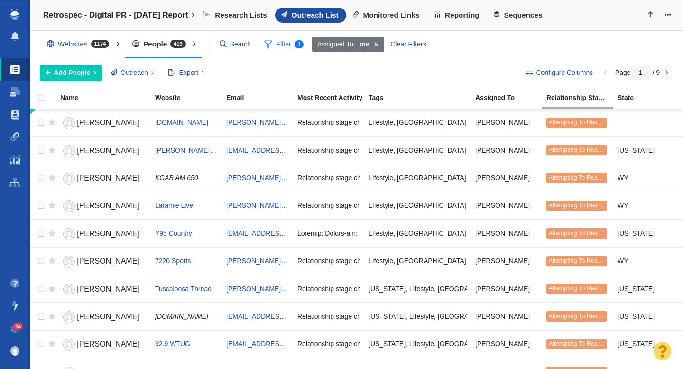
click at [275, 46] on span "Filter 1" at bounding box center [284, 45] width 50 height 18
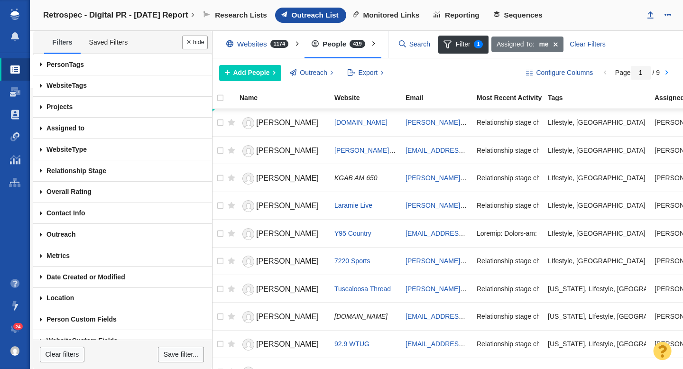
click at [41, 66] on span at bounding box center [41, 64] width 16 height 21
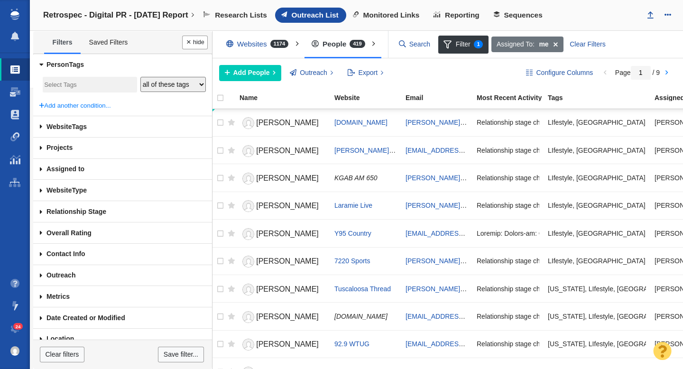
click at [63, 84] on input "search" at bounding box center [89, 85] width 91 height 13
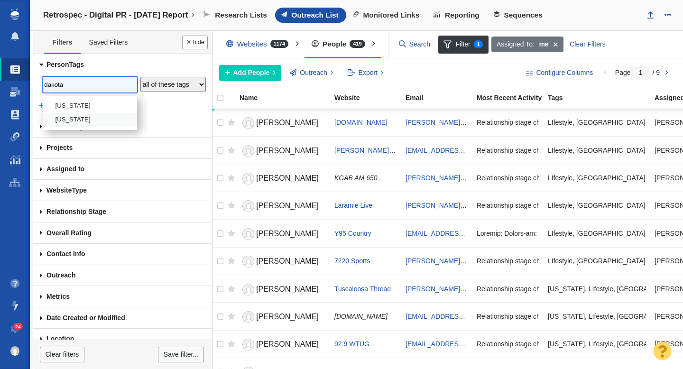
type input "dakota"
click at [68, 114] on li "[US_STATE]" at bounding box center [90, 120] width 94 height 14
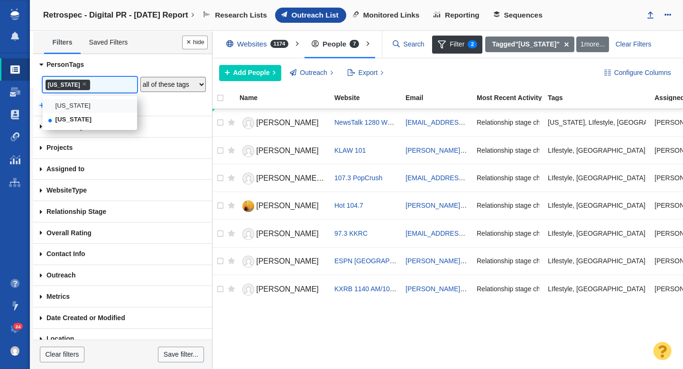
click at [168, 67] on link "Person Tags" at bounding box center [122, 64] width 179 height 21
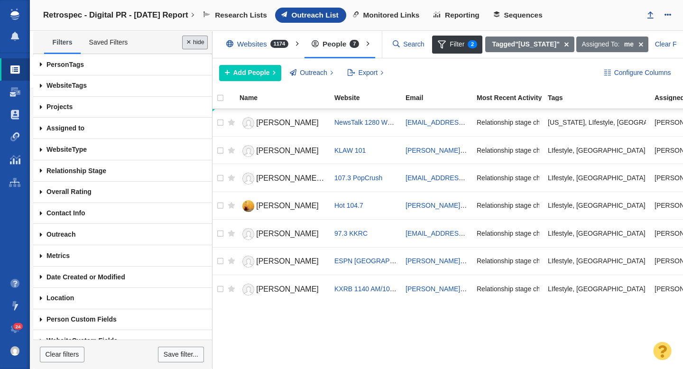
click at [201, 44] on button "Done" at bounding box center [195, 43] width 26 height 14
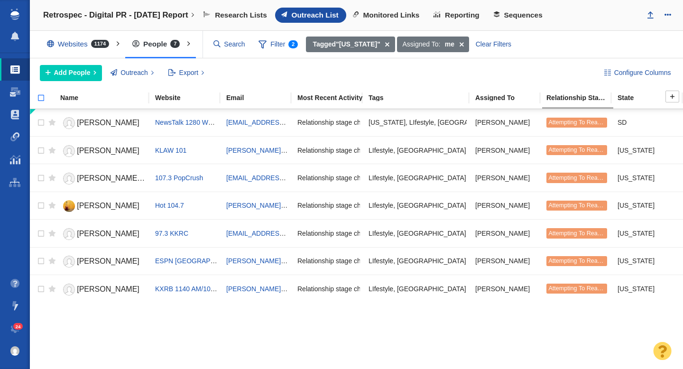
click at [41, 95] on input "checkbox" at bounding box center [37, 103] width 14 height 21
checkbox input "true"
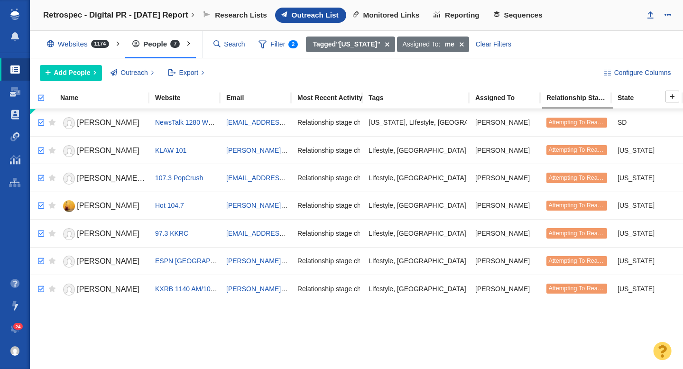
checkbox input "true"
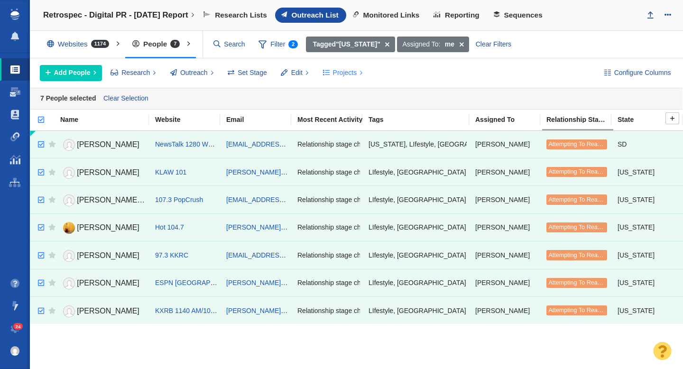
click at [338, 74] on span "Projects" at bounding box center [345, 73] width 24 height 10
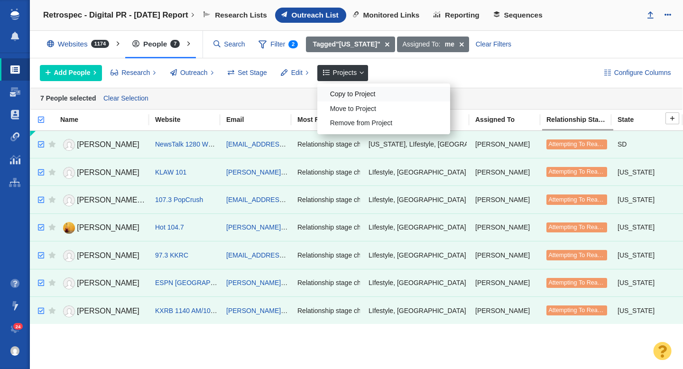
click at [344, 92] on div "Copy to Project" at bounding box center [383, 94] width 133 height 15
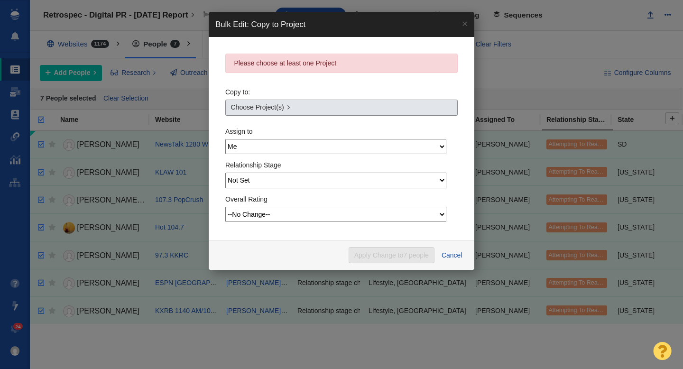
click at [301, 106] on link "Choose Project(s)" at bounding box center [341, 108] width 232 height 16
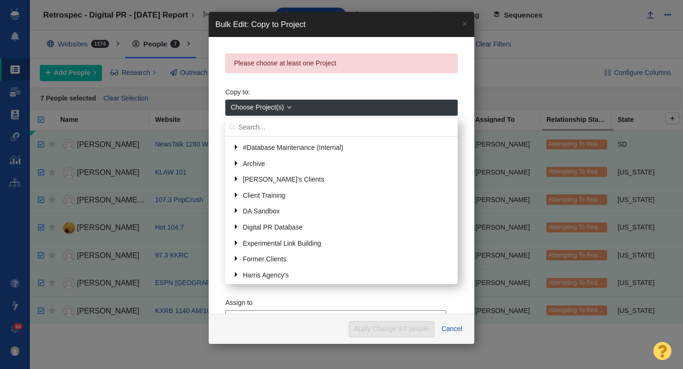
click at [283, 127] on input "text" at bounding box center [341, 127] width 232 height 19
type input "patriot"
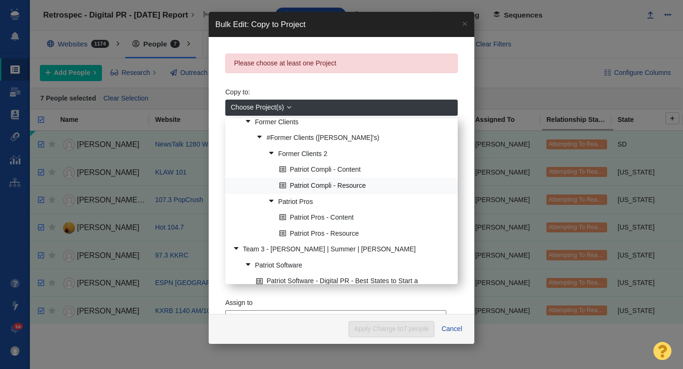
scroll to position [59, 0]
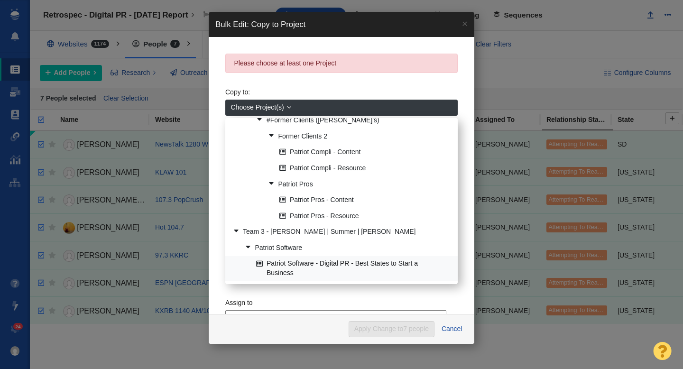
click at [310, 261] on link "Patriot Software - Digital PR - Best States to Start a Business" at bounding box center [353, 269] width 199 height 24
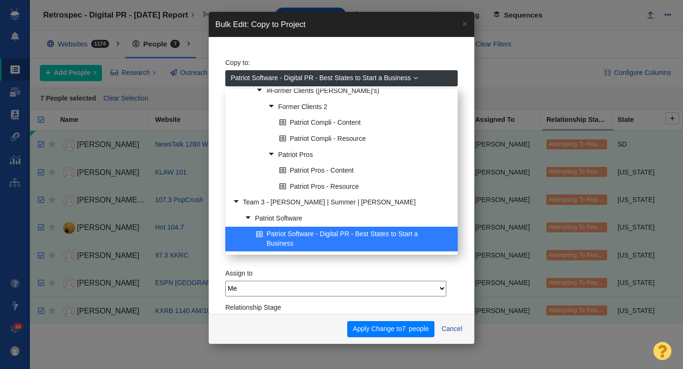
click at [370, 78] on span "Patriot Software - Digital PR - Best States to Start a Business" at bounding box center [321, 78] width 180 height 10
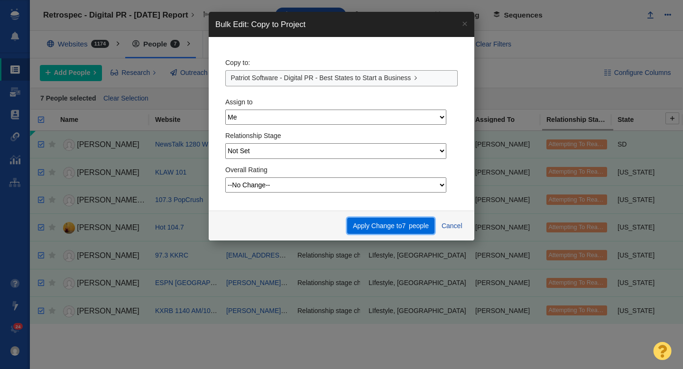
click at [379, 224] on button "Apply Change to 7 people" at bounding box center [390, 226] width 87 height 16
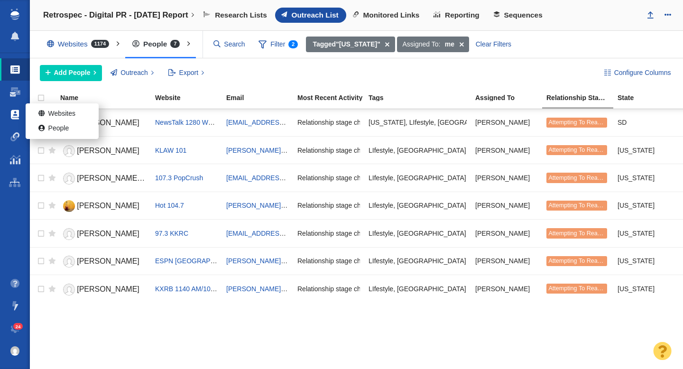
click at [12, 114] on span at bounding box center [15, 114] width 8 height 9
click at [54, 127] on link "People" at bounding box center [62, 128] width 73 height 15
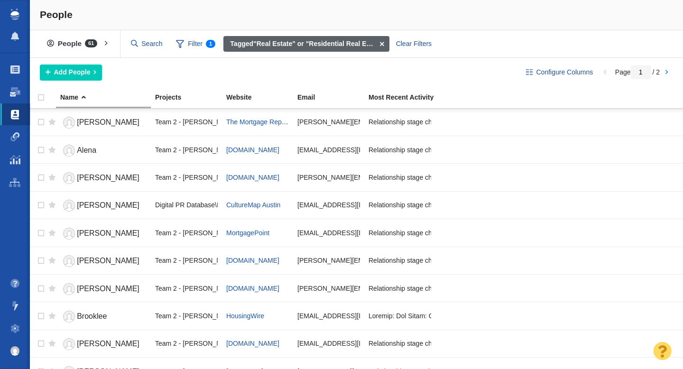
click at [383, 44] on span at bounding box center [381, 44] width 15 height 16
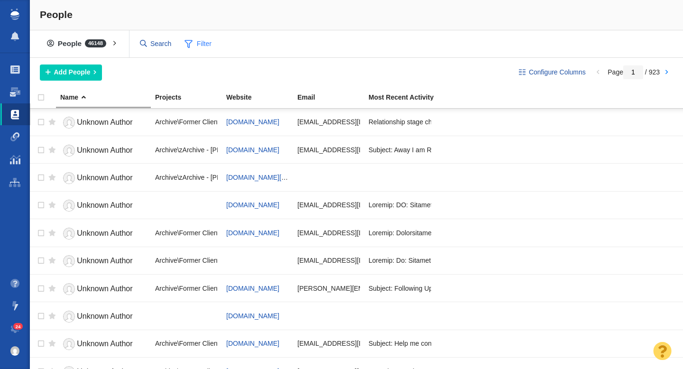
click at [197, 46] on span "Filter" at bounding box center [198, 44] width 38 height 18
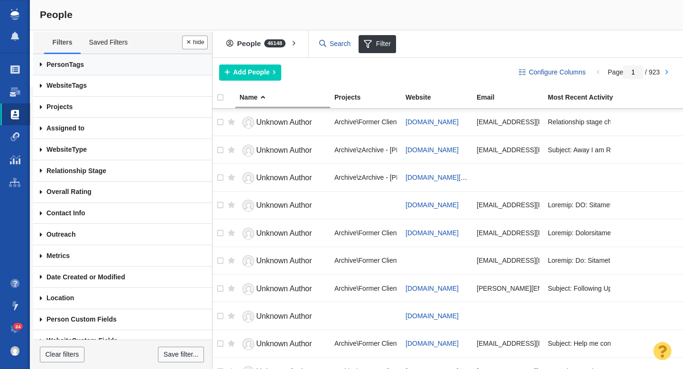
click at [91, 63] on link "Person Tags" at bounding box center [122, 64] width 179 height 21
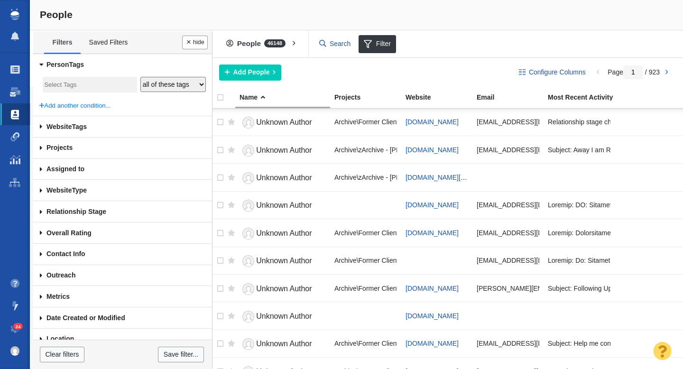
click at [69, 85] on input "search" at bounding box center [89, 85] width 91 height 13
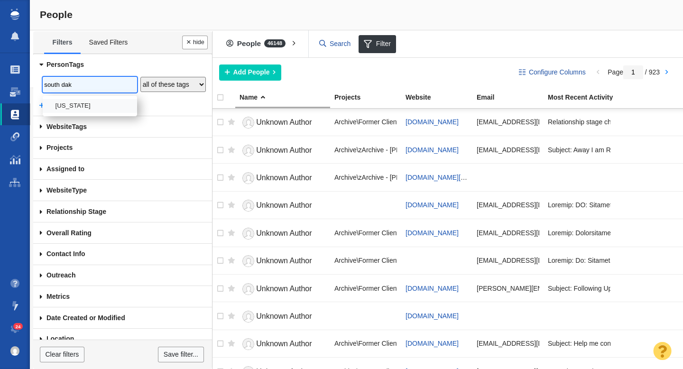
type input "south dak"
click at [73, 103] on li "[US_STATE]" at bounding box center [90, 106] width 94 height 14
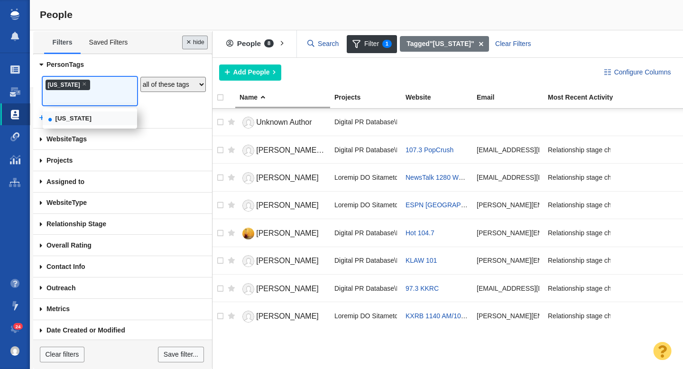
click at [192, 45] on button "Done" at bounding box center [195, 43] width 26 height 14
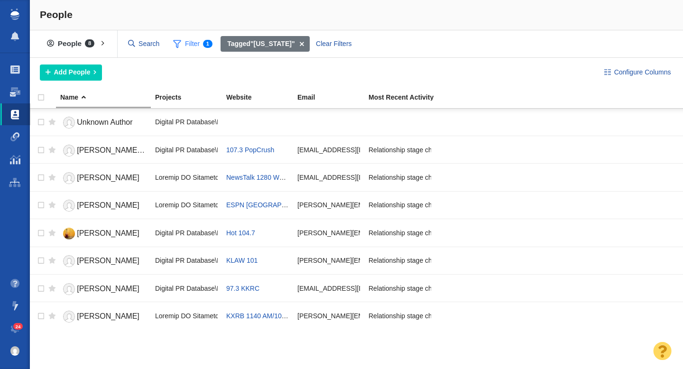
click at [196, 41] on span "Filter 1" at bounding box center [192, 44] width 50 height 18
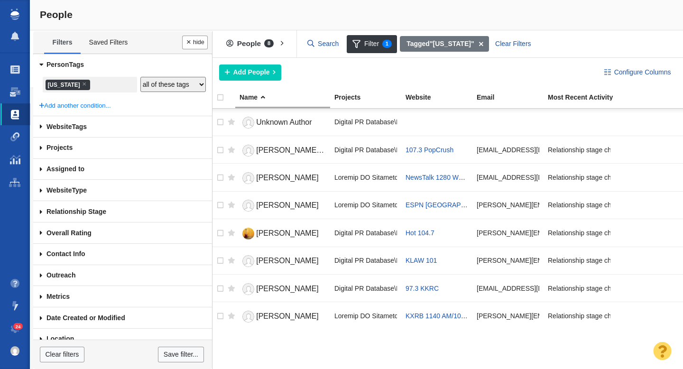
click at [90, 84] on li "× South Dakota" at bounding box center [68, 85] width 45 height 10
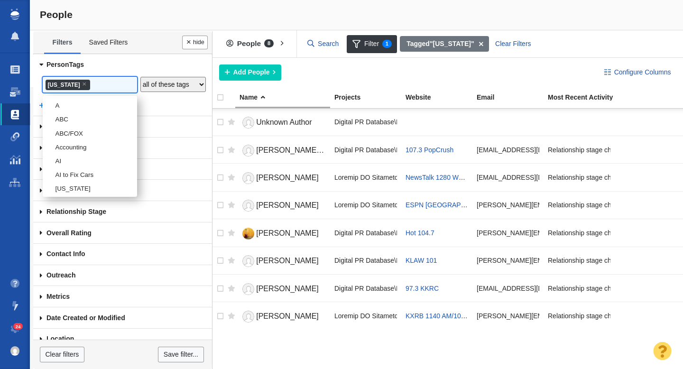
scroll to position [2575, 0]
click at [86, 84] on span "×" at bounding box center [84, 83] width 4 height 7
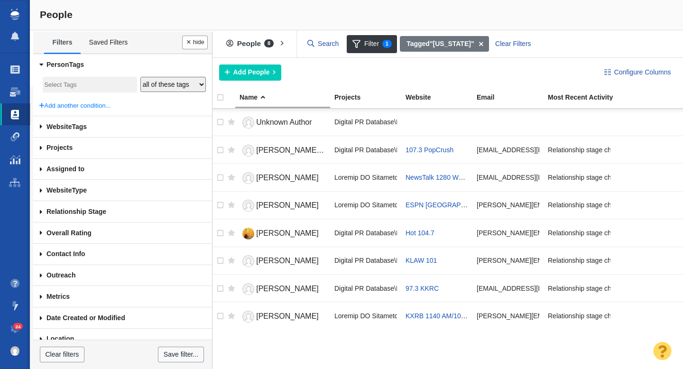
click at [85, 86] on body "Projects Dashboard Websites People Link Monitoring Reports Projects Home Help C…" at bounding box center [341, 184] width 683 height 369
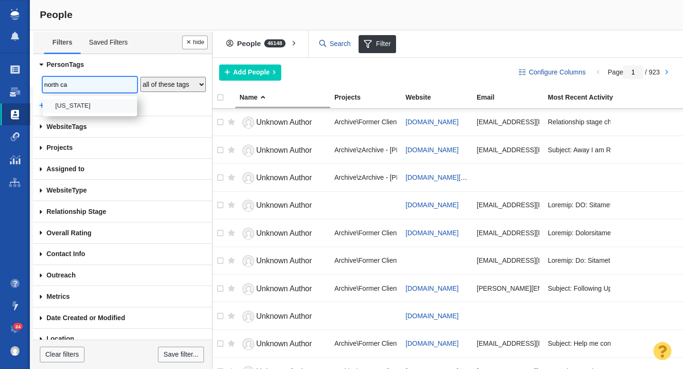
type input "north ca"
click at [83, 110] on li "[US_STATE]" at bounding box center [90, 106] width 94 height 14
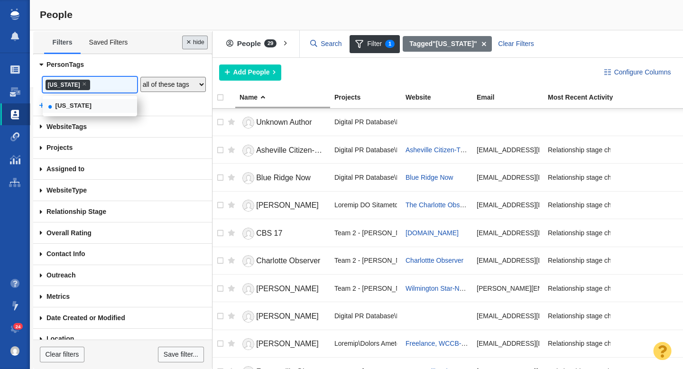
click at [199, 41] on button "Done" at bounding box center [195, 43] width 26 height 14
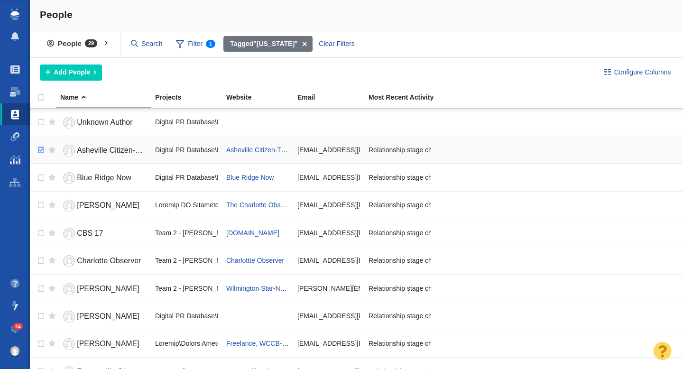
checkbox input "true"
click at [42, 151] on input "checkbox" at bounding box center [40, 150] width 14 height 21
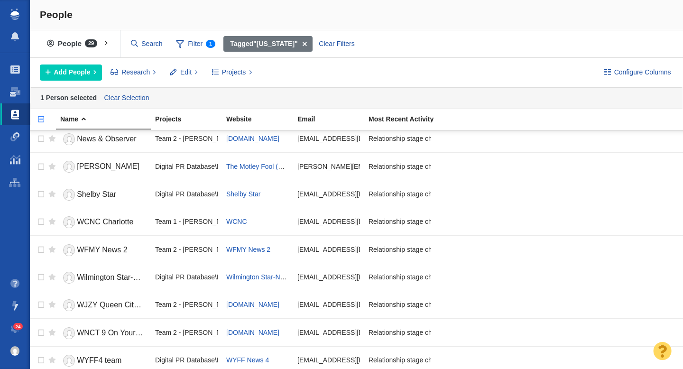
scroll to position [565, 0]
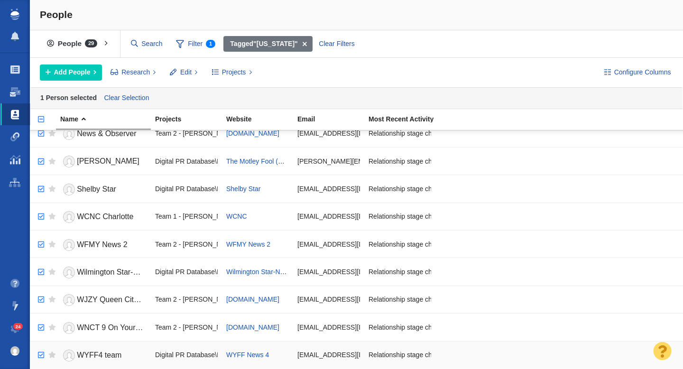
checkbox input "true"
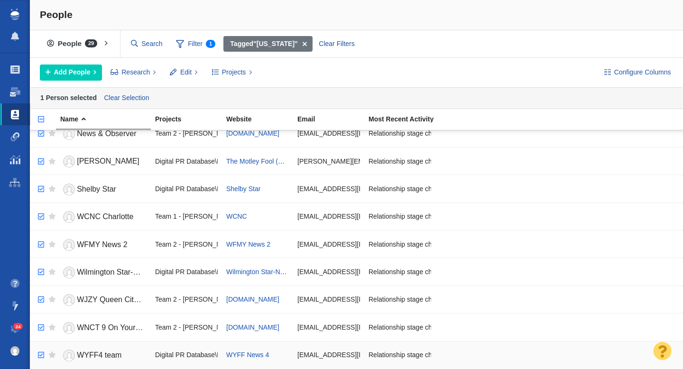
checkbox input "true"
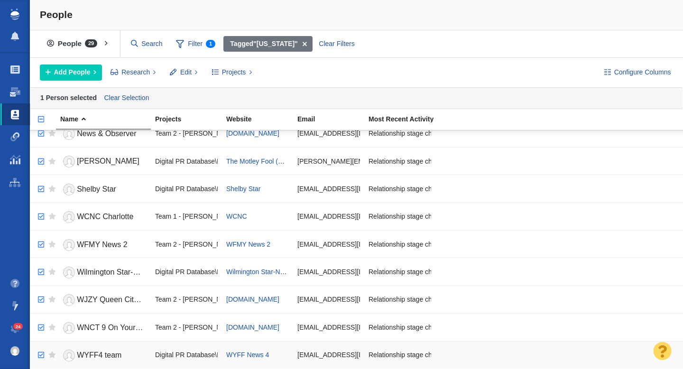
checkbox input "true"
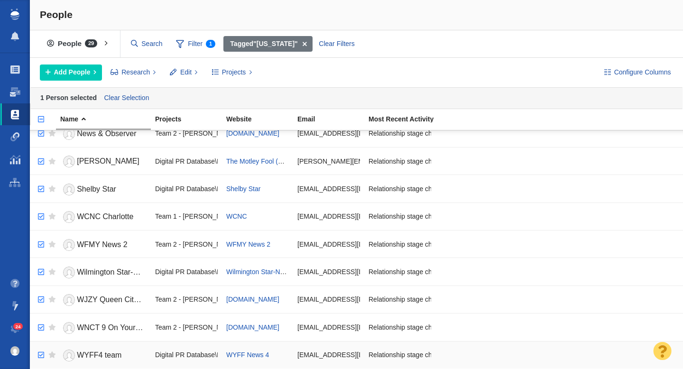
checkbox input "true"
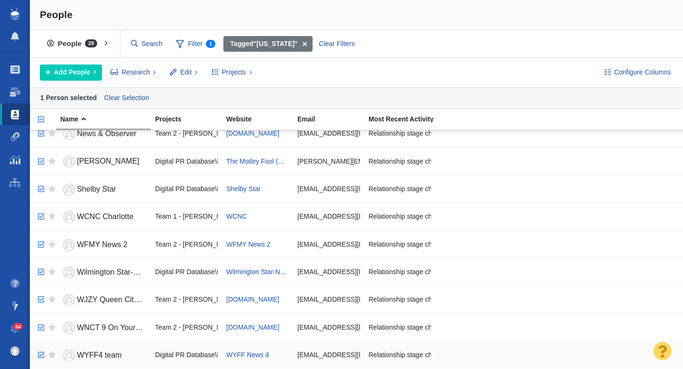
checkbox input "true"
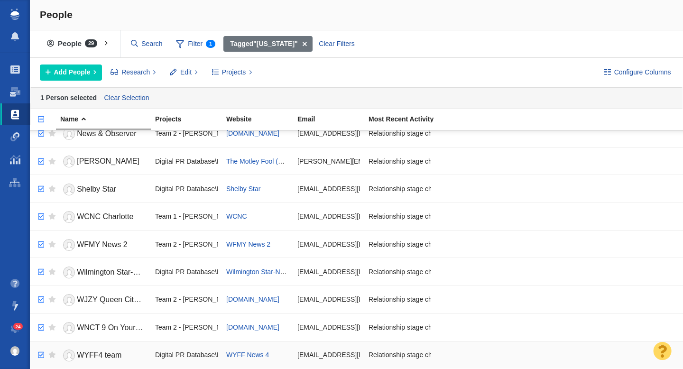
checkbox input "true"
click at [41, 354] on input "checkbox" at bounding box center [40, 355] width 14 height 21
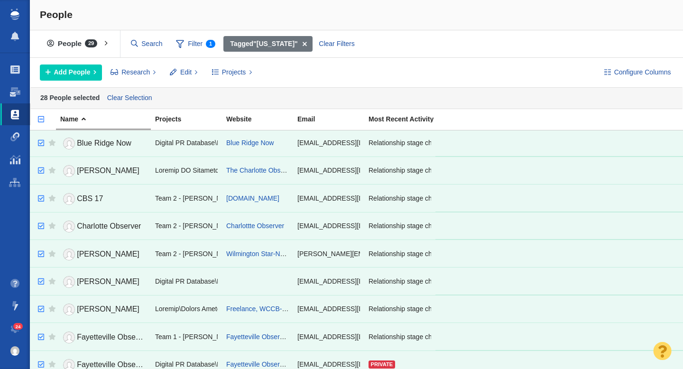
scroll to position [0, 0]
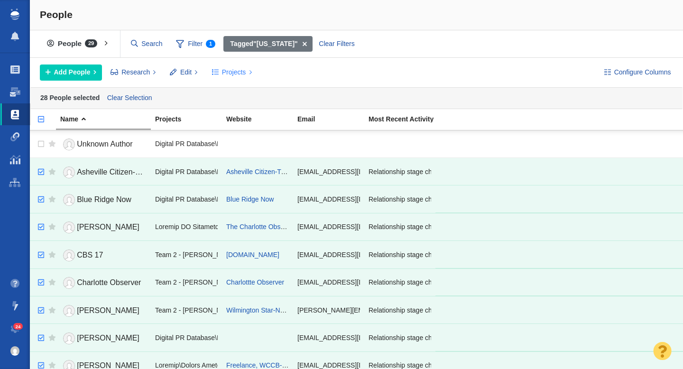
click at [232, 75] on span "Projects" at bounding box center [234, 72] width 24 height 10
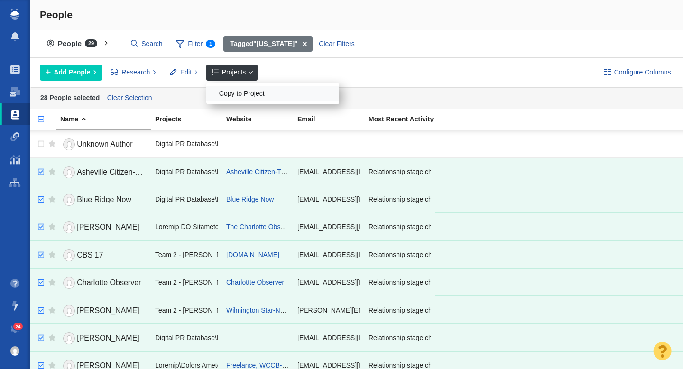
click at [243, 89] on div "Copy to Project" at bounding box center [272, 93] width 133 height 15
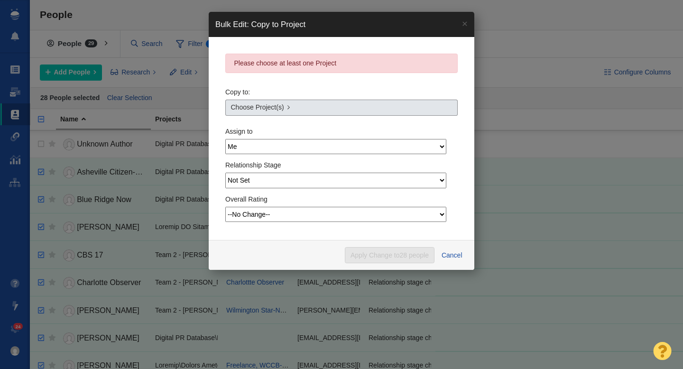
click at [299, 107] on link "Choose Project(s)" at bounding box center [341, 108] width 232 height 16
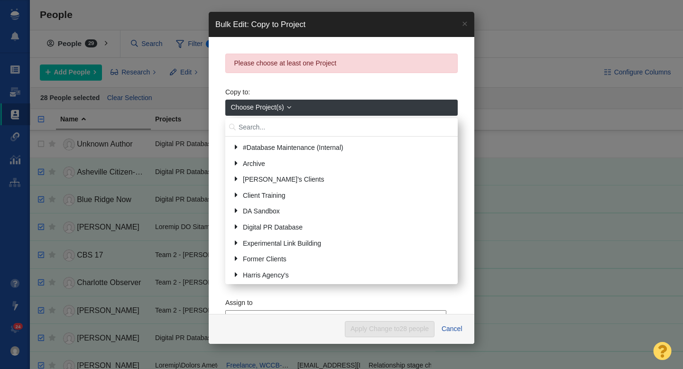
click at [289, 125] on input "text" at bounding box center [341, 127] width 232 height 19
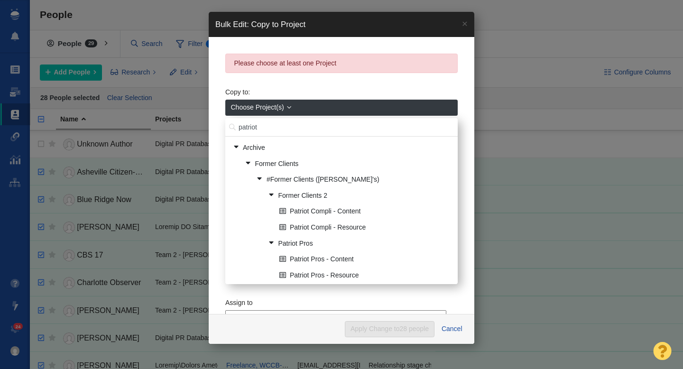
type input "patriot"
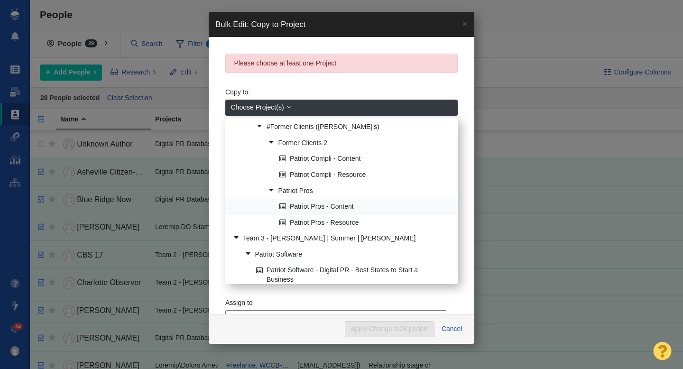
scroll to position [59, 0]
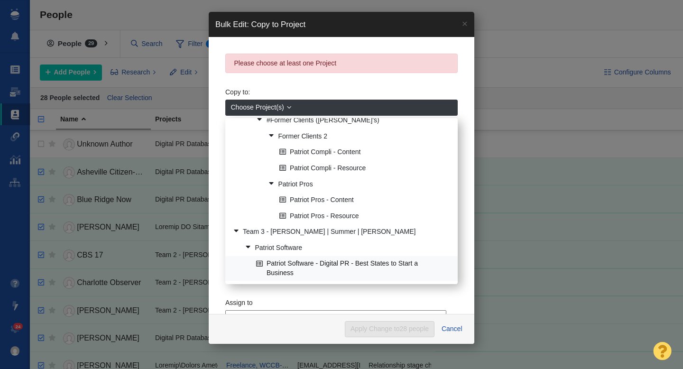
click at [314, 267] on link "Patriot Software - Digital PR - Best States to Start a Business" at bounding box center [353, 269] width 199 height 24
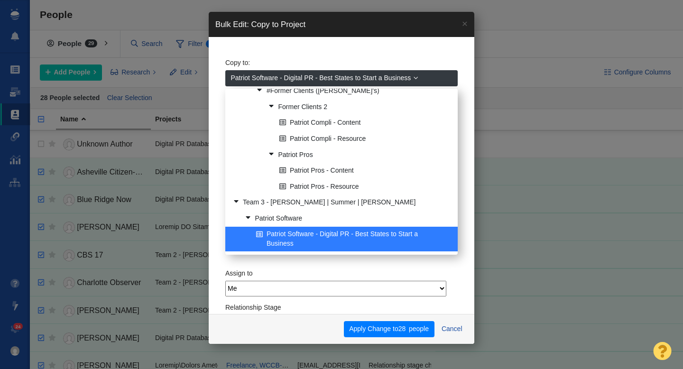
click at [376, 77] on span "Patriot Software - Digital PR - Best States to Start a Business" at bounding box center [321, 78] width 180 height 10
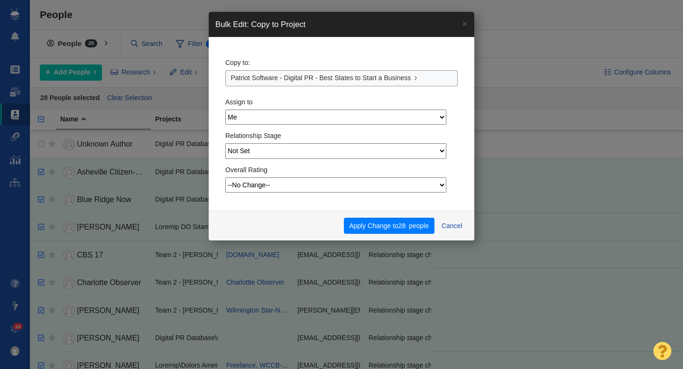
click at [363, 65] on div "Copy to: Patriot Software - Digital PR - Best States to Start a Business" at bounding box center [341, 70] width 232 height 33
click at [374, 224] on button "Apply Change to 28 people" at bounding box center [389, 226] width 91 height 16
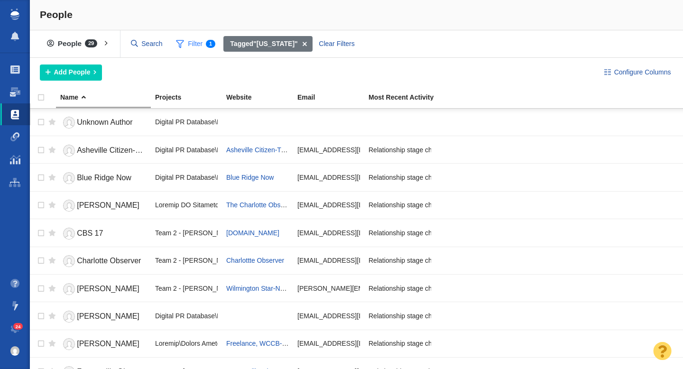
click at [195, 46] on span "Filter 1" at bounding box center [195, 44] width 50 height 18
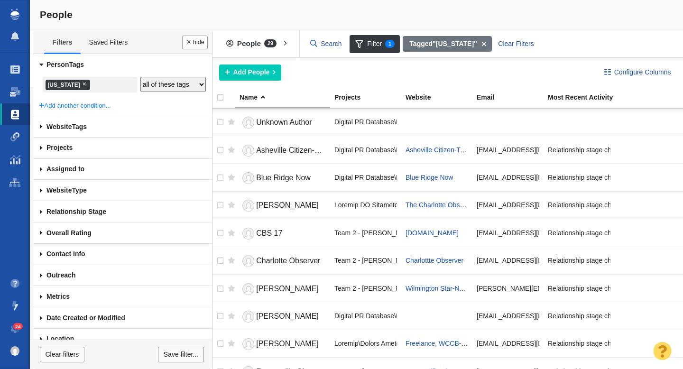
click at [86, 83] on span "×" at bounding box center [84, 83] width 4 height 7
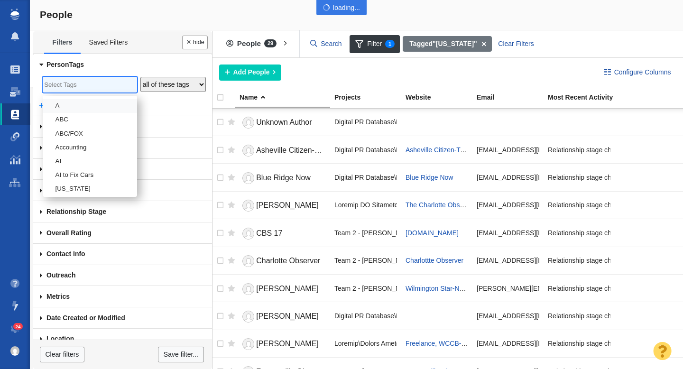
click at [63, 83] on input "search" at bounding box center [89, 85] width 91 height 13
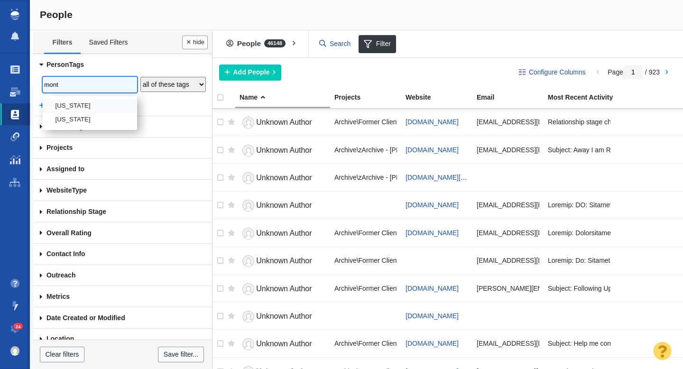
type input "mont"
click at [72, 100] on li "[US_STATE]" at bounding box center [90, 106] width 94 height 14
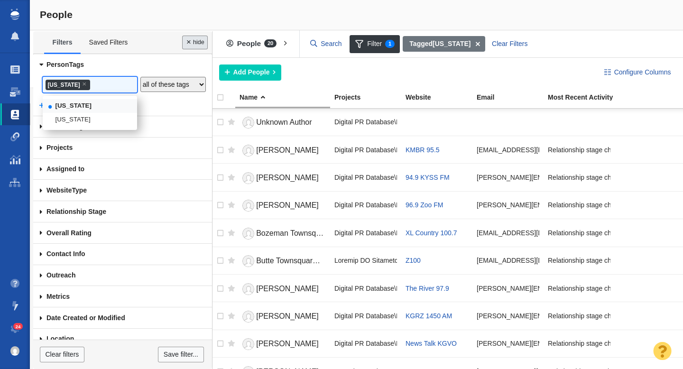
click at [191, 45] on button "Done" at bounding box center [195, 43] width 26 height 14
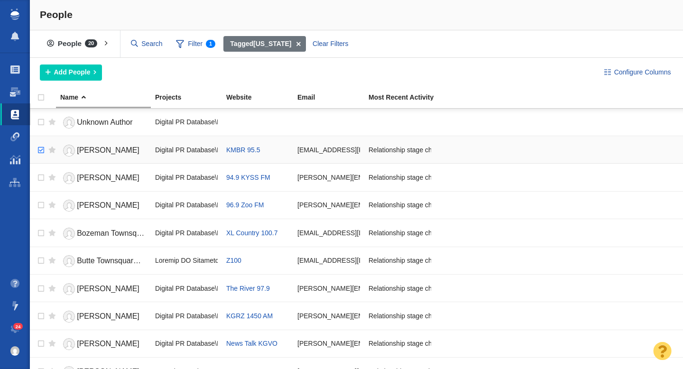
checkbox input "true"
click at [38, 153] on input "checkbox" at bounding box center [40, 150] width 14 height 21
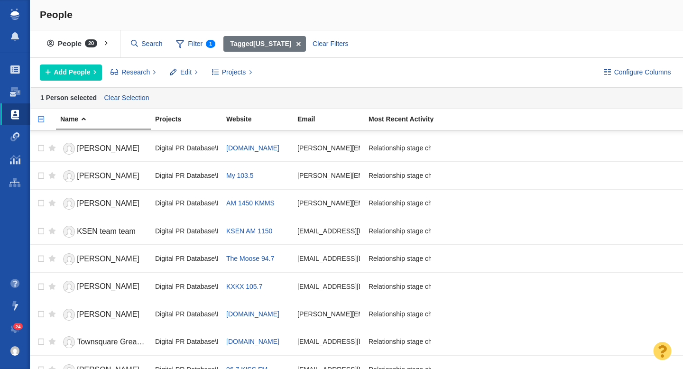
scroll to position [315, 0]
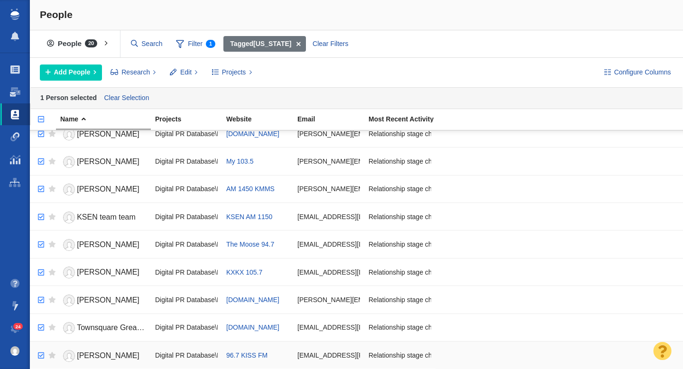
checkbox input "true"
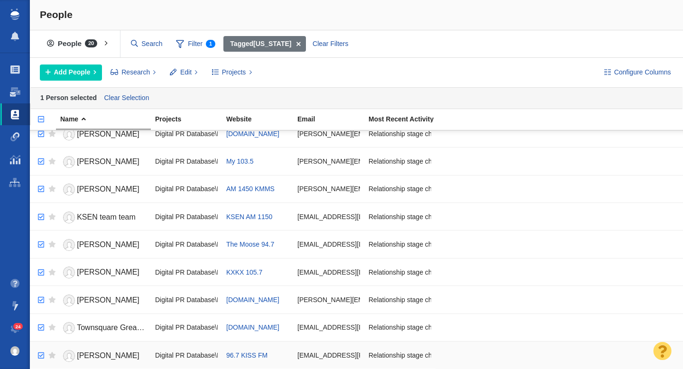
checkbox input "true"
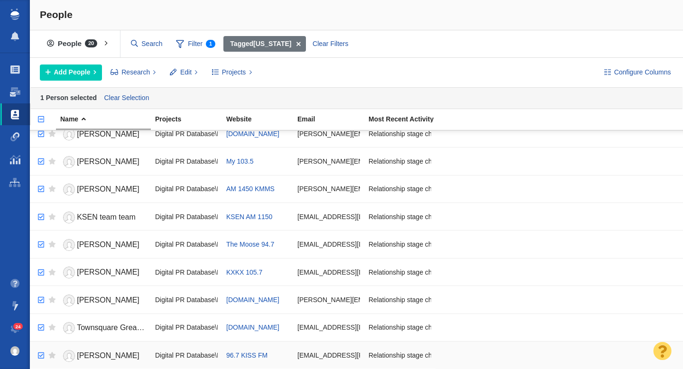
checkbox input "true"
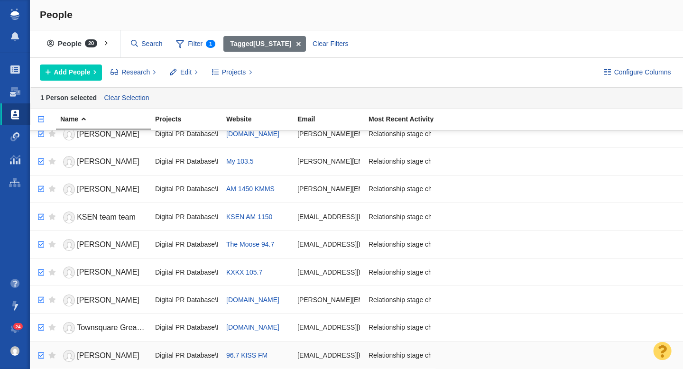
checkbox input "true"
click at [44, 356] on input "checkbox" at bounding box center [40, 355] width 14 height 21
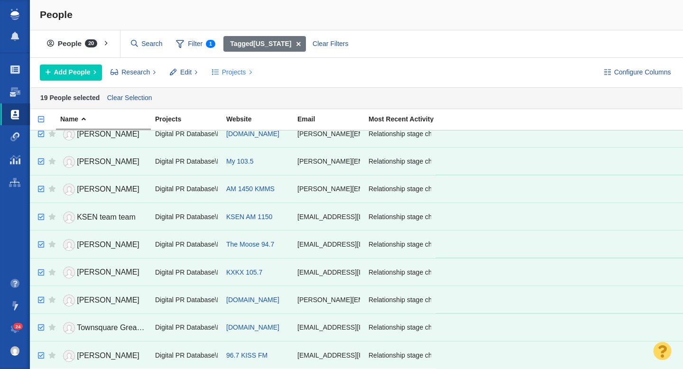
click at [234, 76] on span "Projects" at bounding box center [234, 72] width 24 height 10
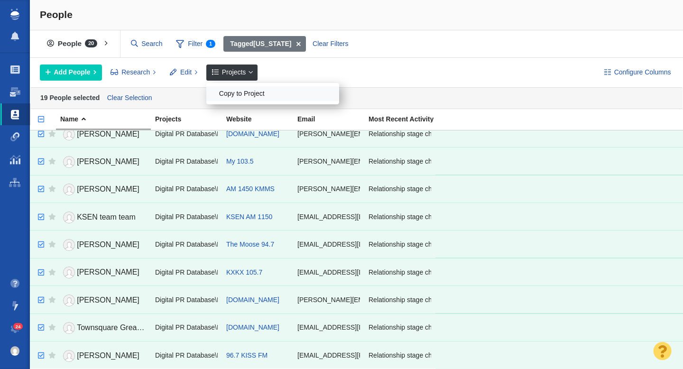
click at [244, 93] on div "Copy to Project" at bounding box center [272, 93] width 133 height 15
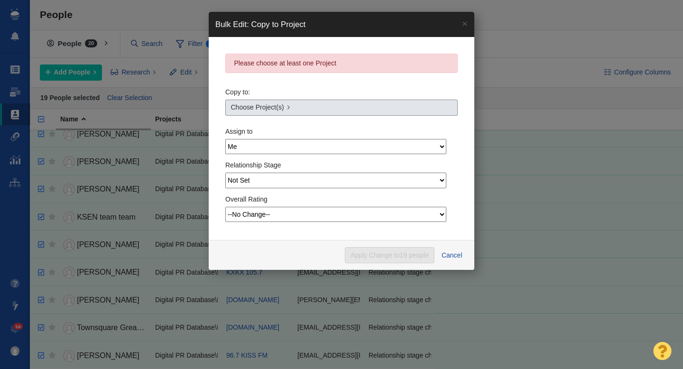
click at [317, 103] on link "Choose Project(s)" at bounding box center [341, 108] width 232 height 16
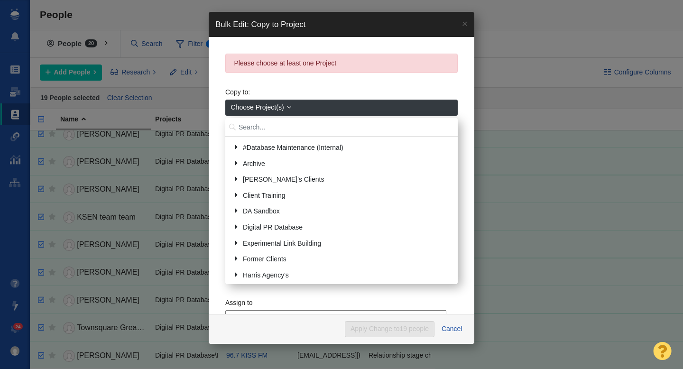
click at [266, 129] on input "text" at bounding box center [341, 127] width 232 height 19
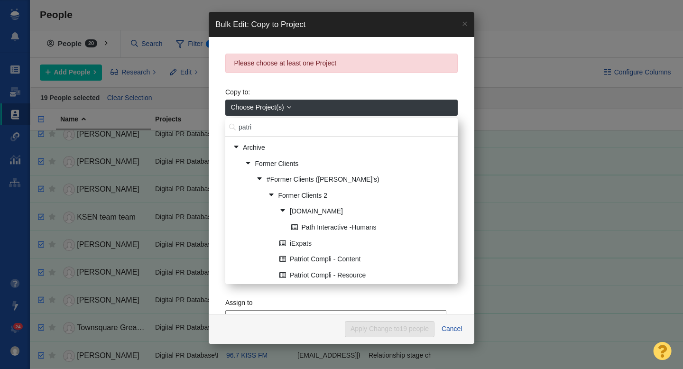
type input "patri"
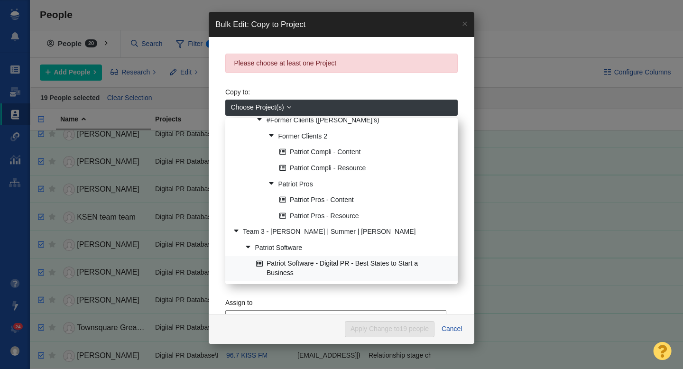
click at [325, 268] on link "Patriot Software - Digital PR - Best States to Start a Business" at bounding box center [353, 269] width 199 height 24
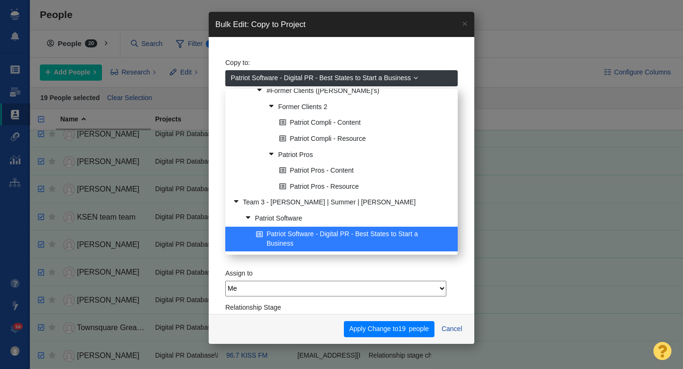
click at [343, 78] on span "Patriot Software - Digital PR - Best States to Start a Business" at bounding box center [321, 78] width 180 height 10
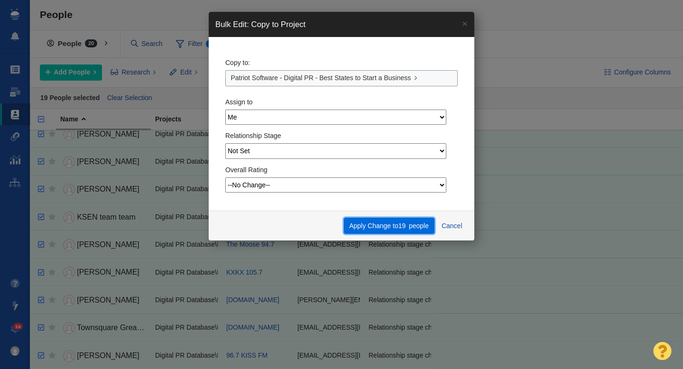
click at [375, 225] on button "Apply Change to 19 people" at bounding box center [389, 226] width 91 height 16
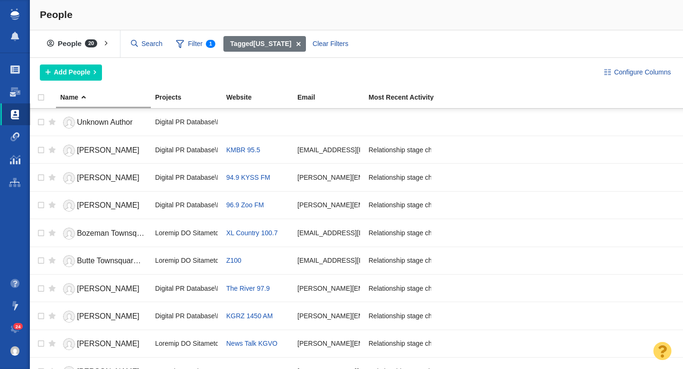
scroll to position [294, 0]
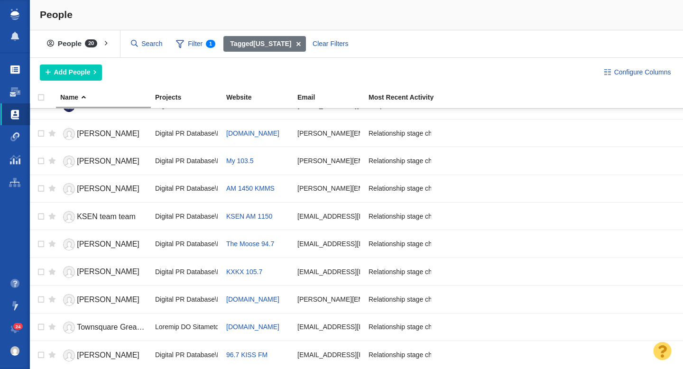
click at [17, 66] on span at bounding box center [14, 69] width 9 height 9
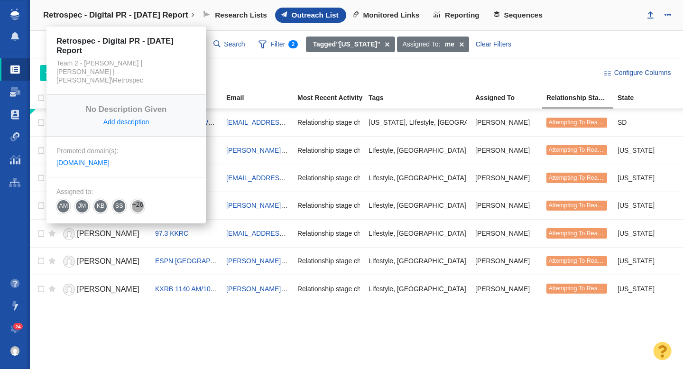
click at [133, 15] on h4 "Retrospec - Digital PR - [DATE] Report" at bounding box center [115, 14] width 145 height 9
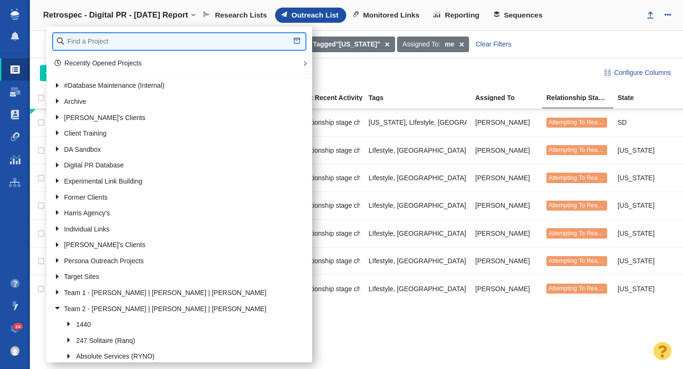
click at [112, 43] on input "text" at bounding box center [179, 41] width 252 height 17
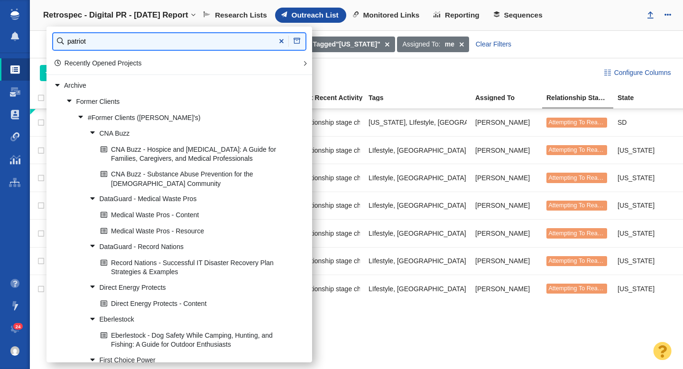
type input "patriot"
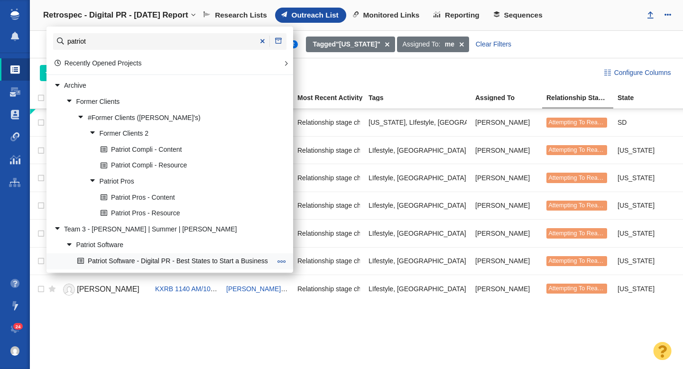
click at [175, 259] on link "Patriot Software - Digital PR - Best States to Start a Business" at bounding box center [174, 261] width 199 height 15
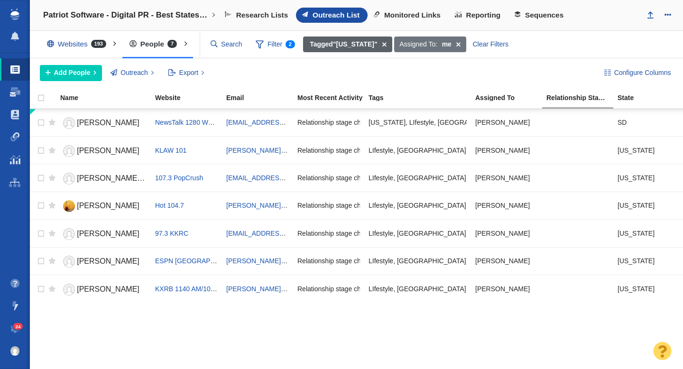
click at [392, 45] on span at bounding box center [384, 45] width 15 height 16
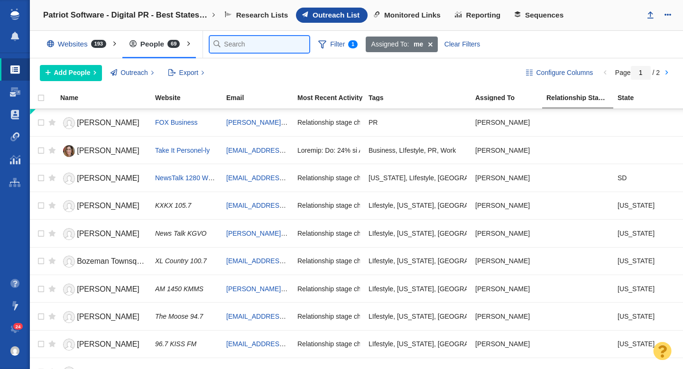
click at [234, 46] on input "text" at bounding box center [260, 44] width 100 height 17
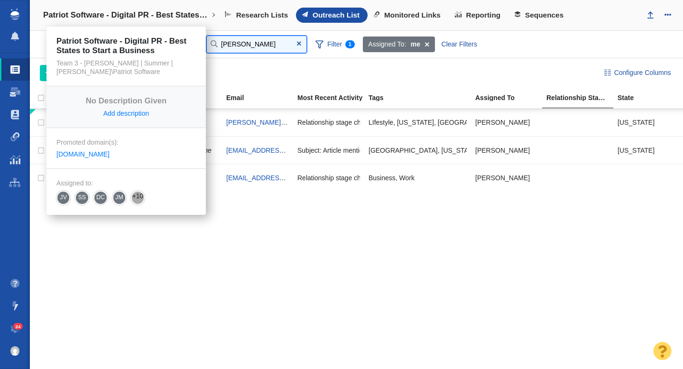
type input "[PERSON_NAME]"
